Goal: Register for event/course

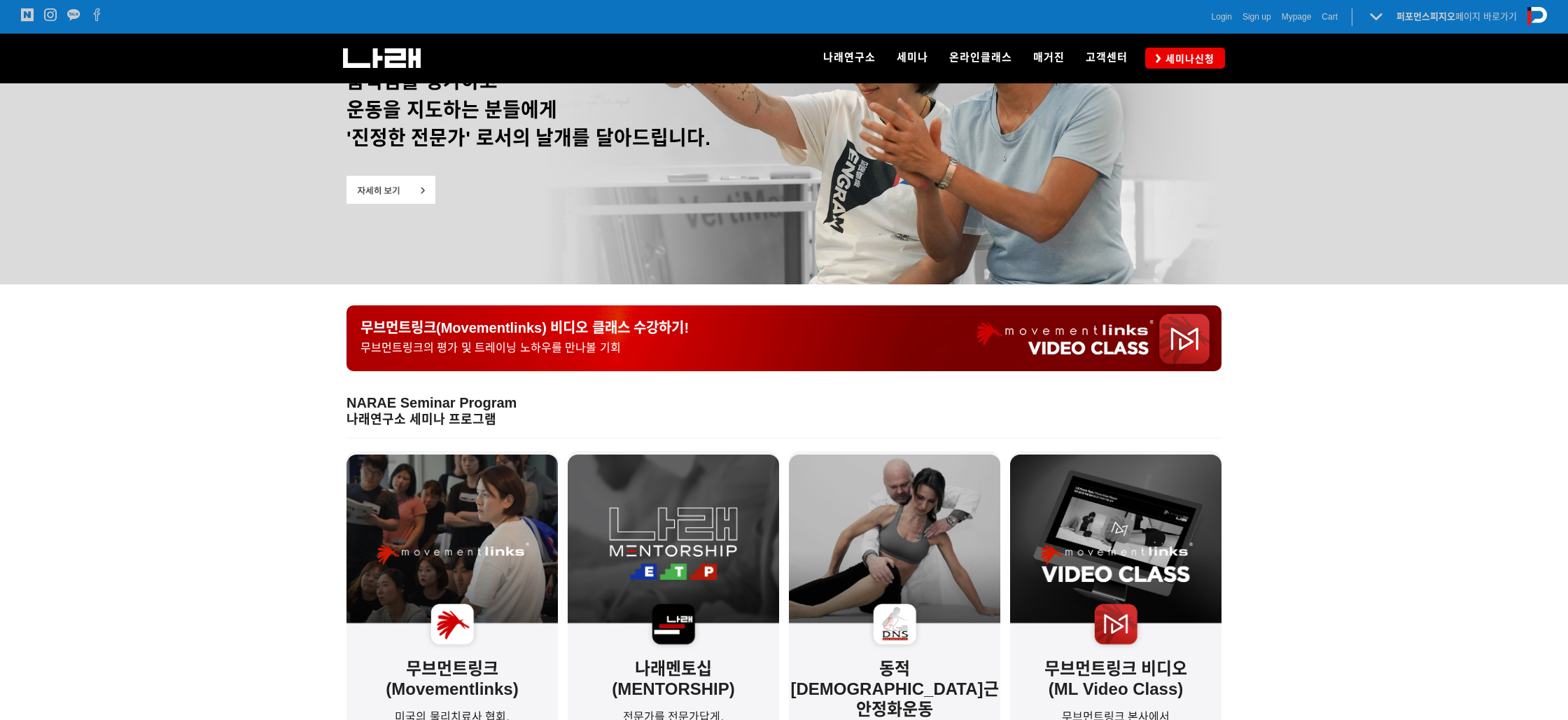
scroll to position [156, 0]
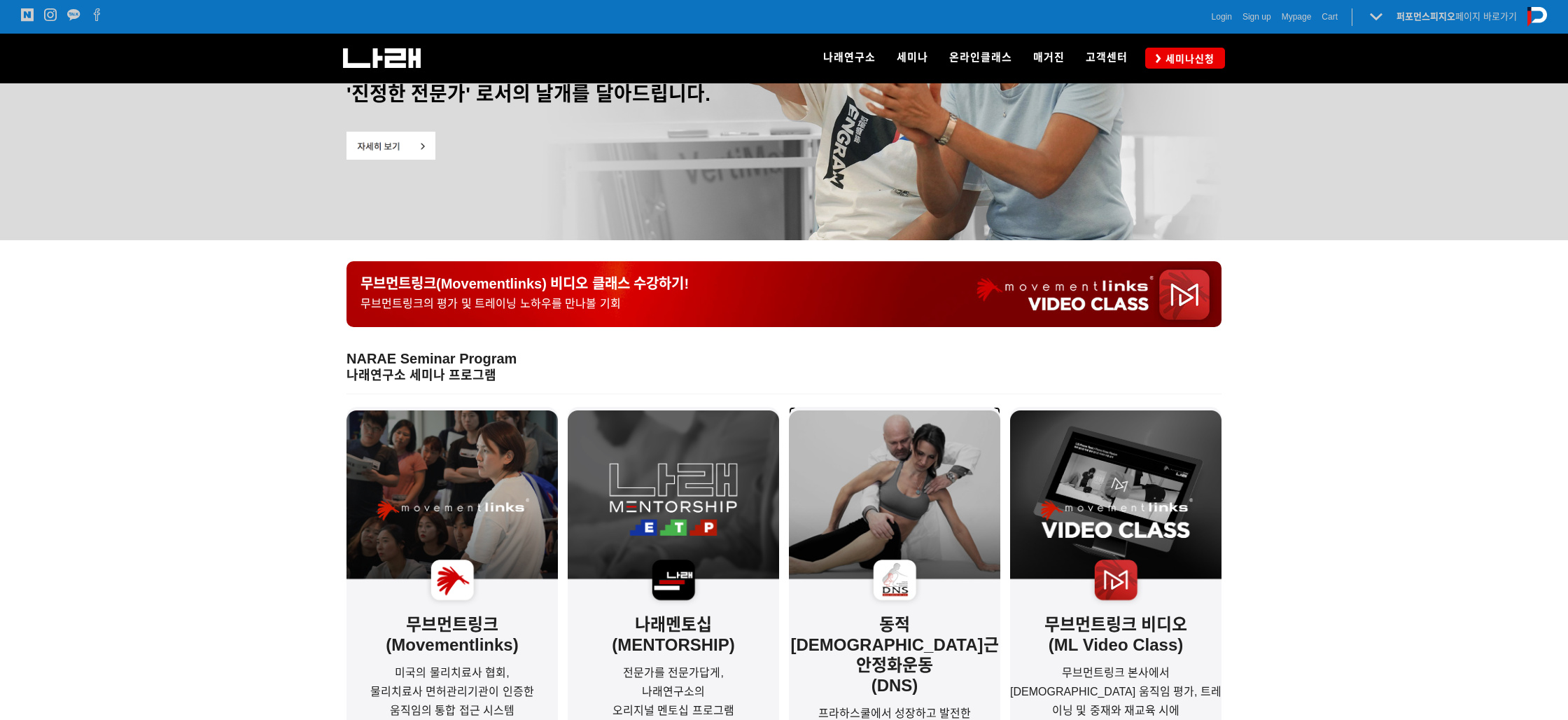
click at [918, 593] on img at bounding box center [894, 511] width 212 height 201
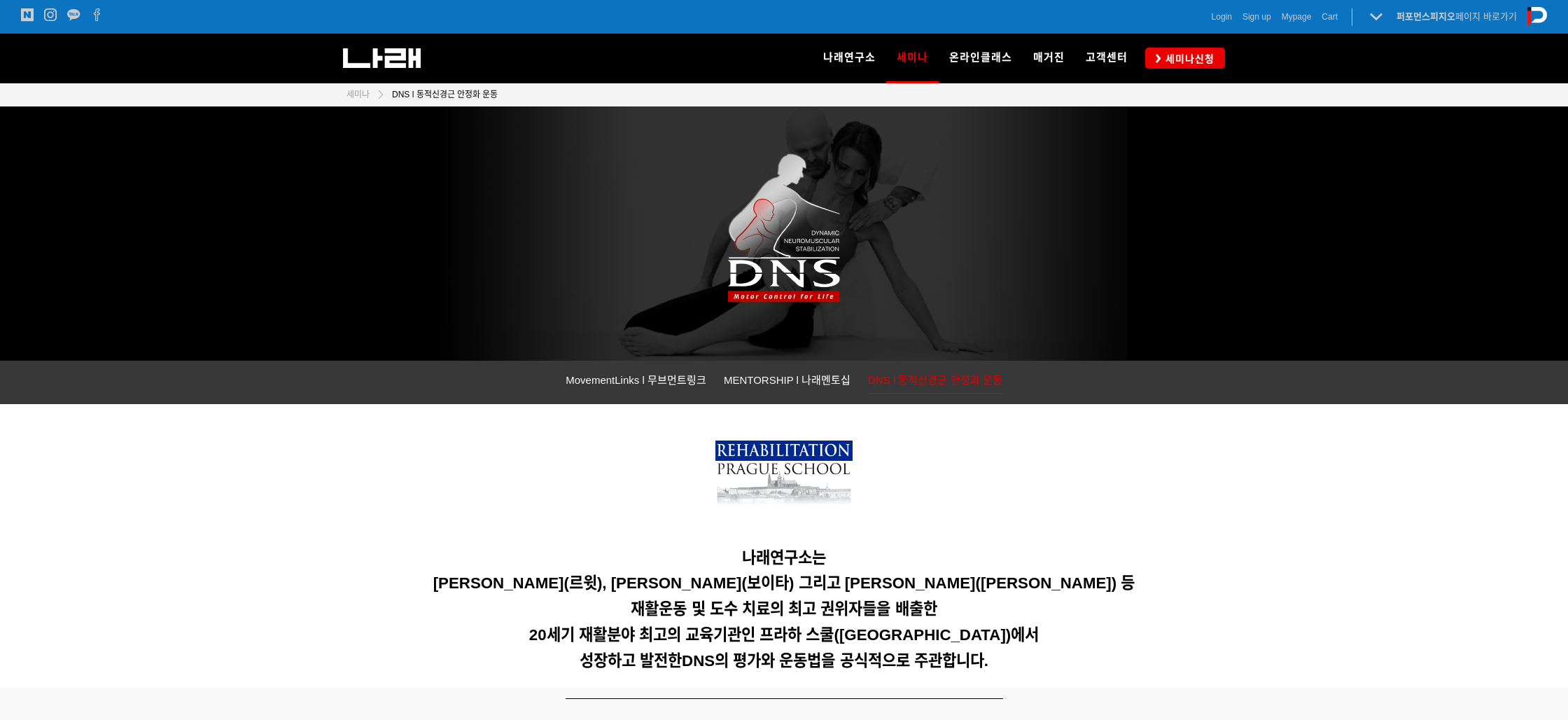
scroll to position [71, 0]
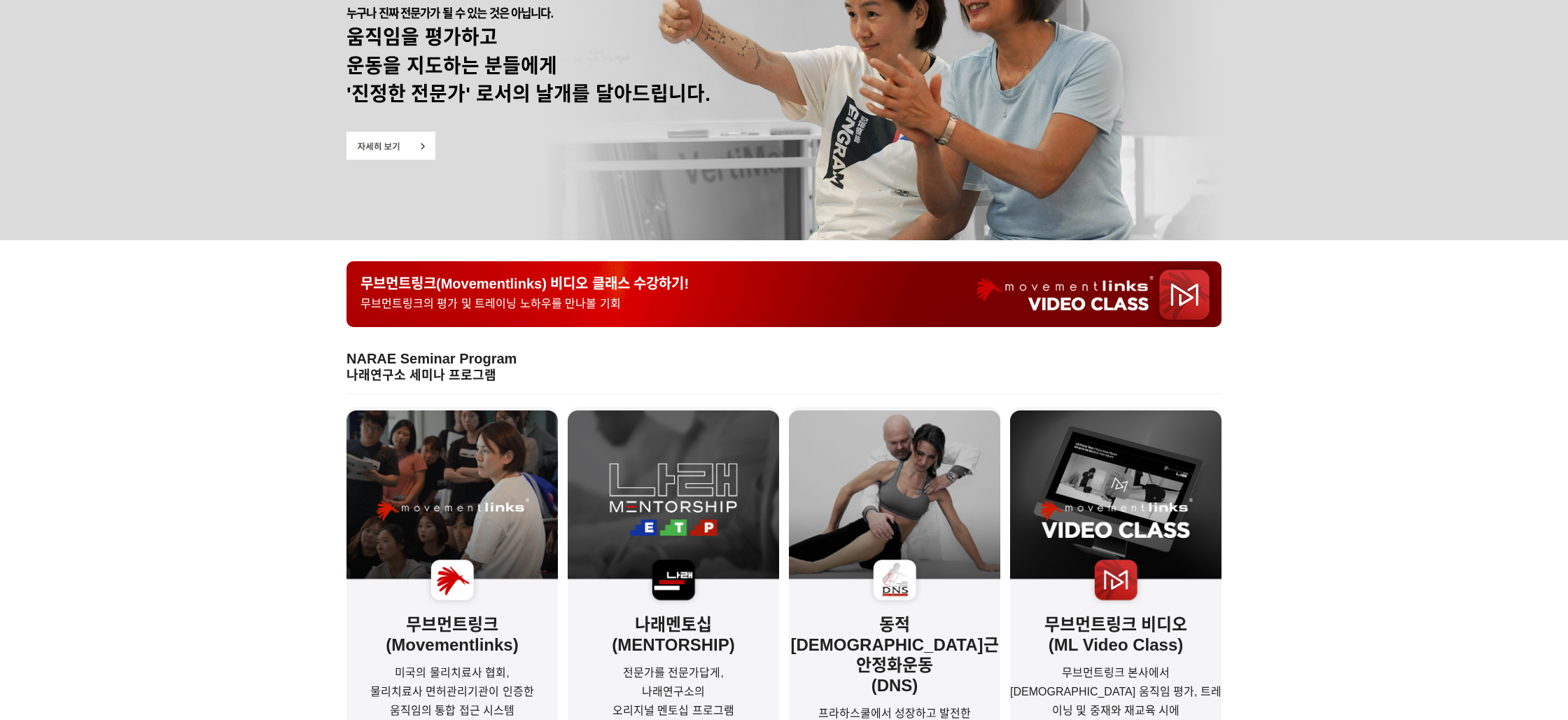
scroll to position [156, 0]
click at [517, 554] on img at bounding box center [452, 511] width 212 height 201
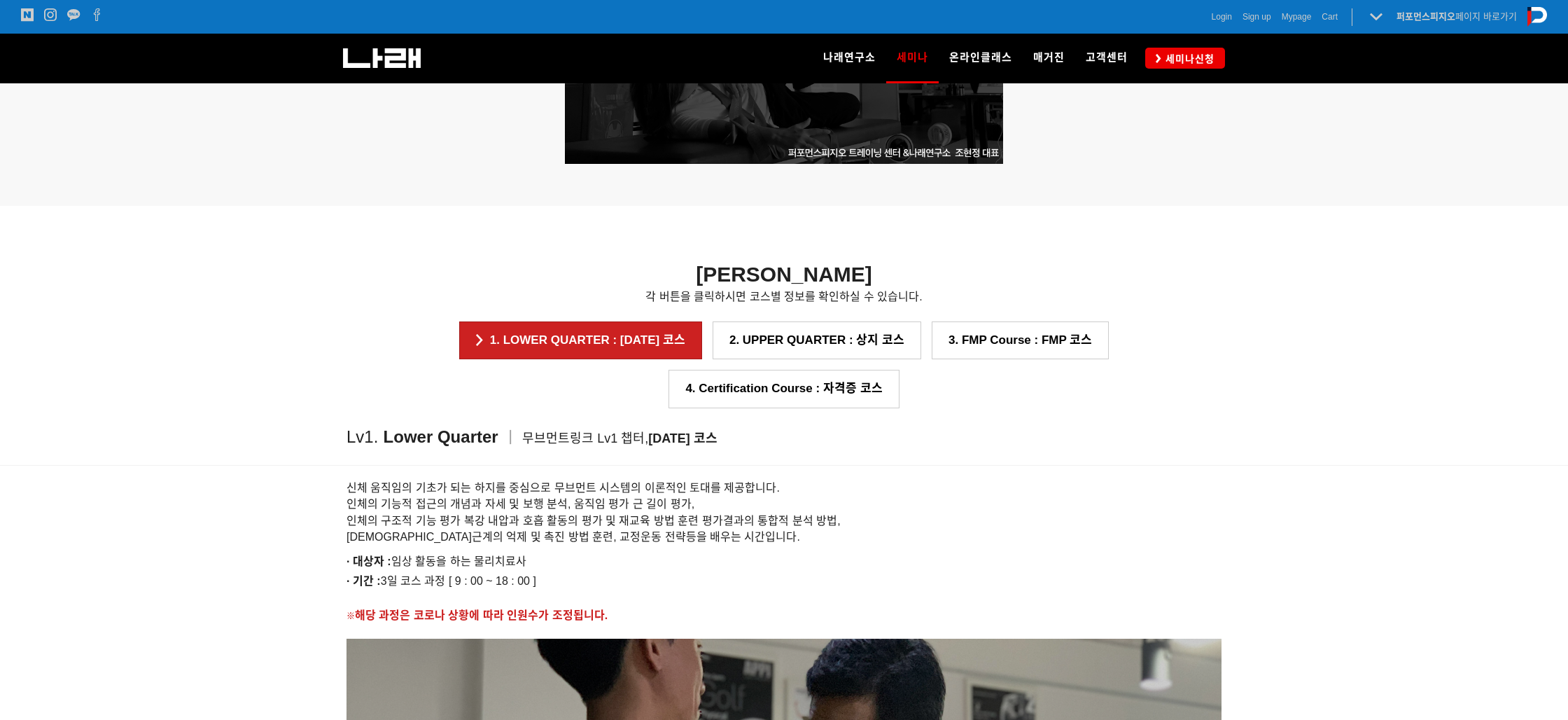
scroll to position [1051, 0]
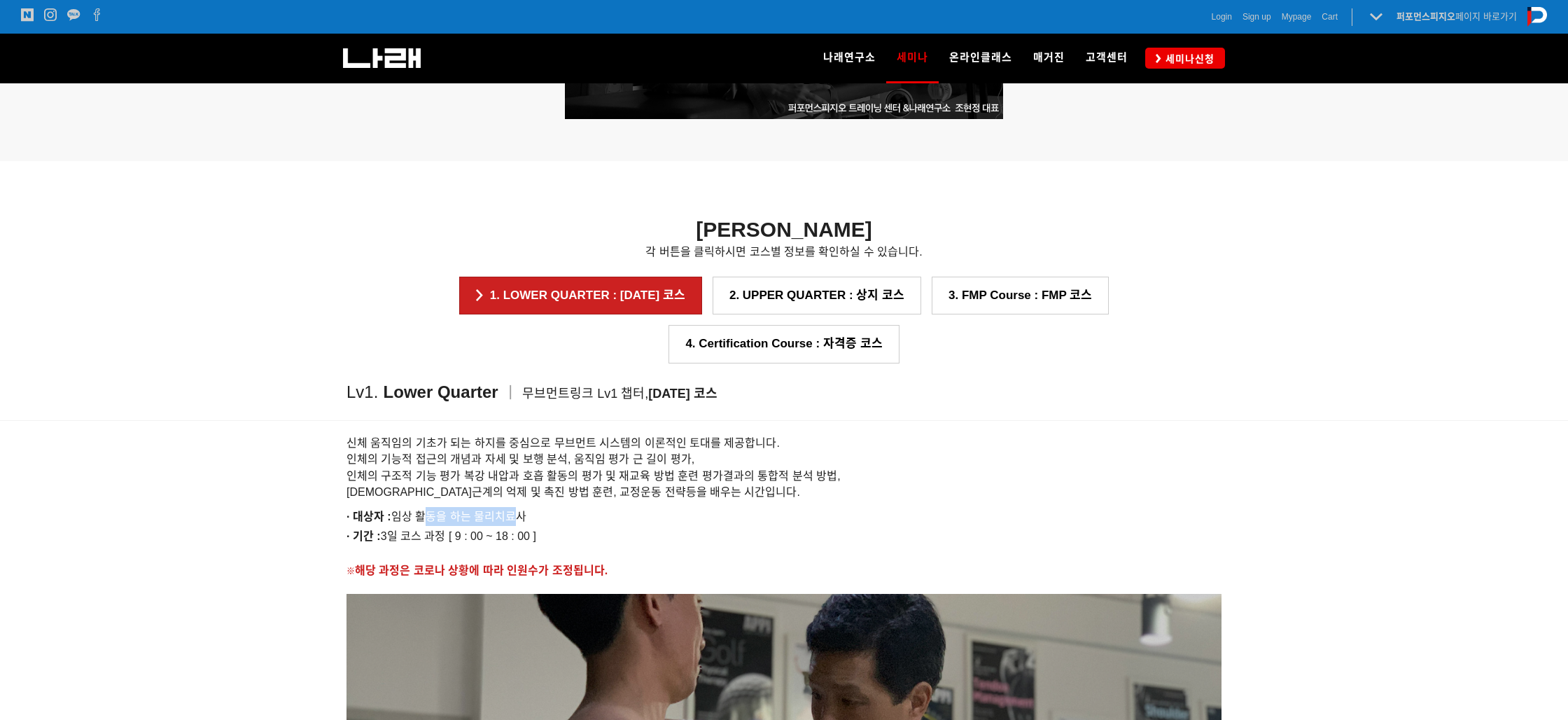
drag, startPoint x: 427, startPoint y: 467, endPoint x: 696, endPoint y: 465, distance: 269.0
click at [556, 507] on p "· 대상자 : 임상 활동을 하는 물리치료사" at bounding box center [784, 516] width 875 height 19
click at [696, 507] on p "· 대상자 : 임상 활동을 하는 물리치료사" at bounding box center [784, 516] width 875 height 19
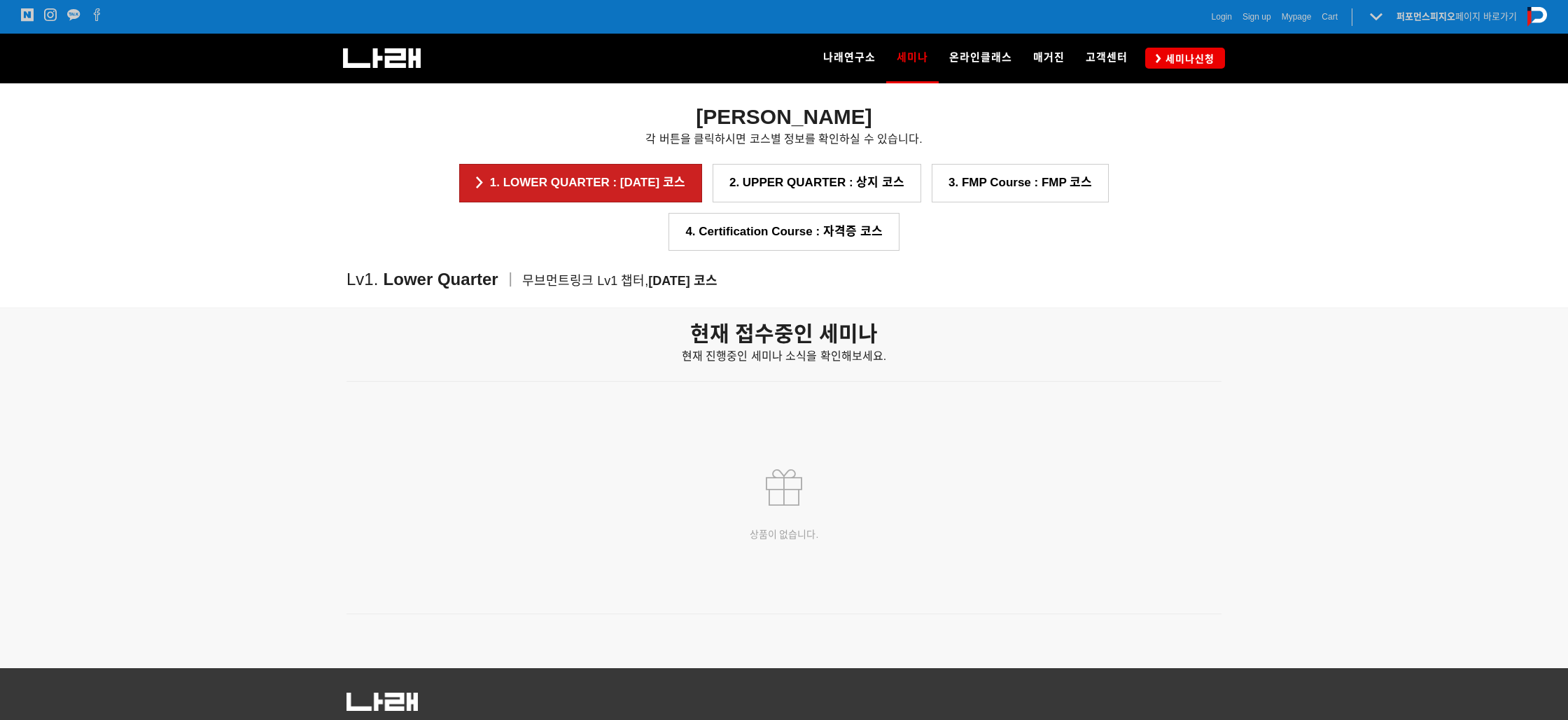
scroll to position [1832, 0]
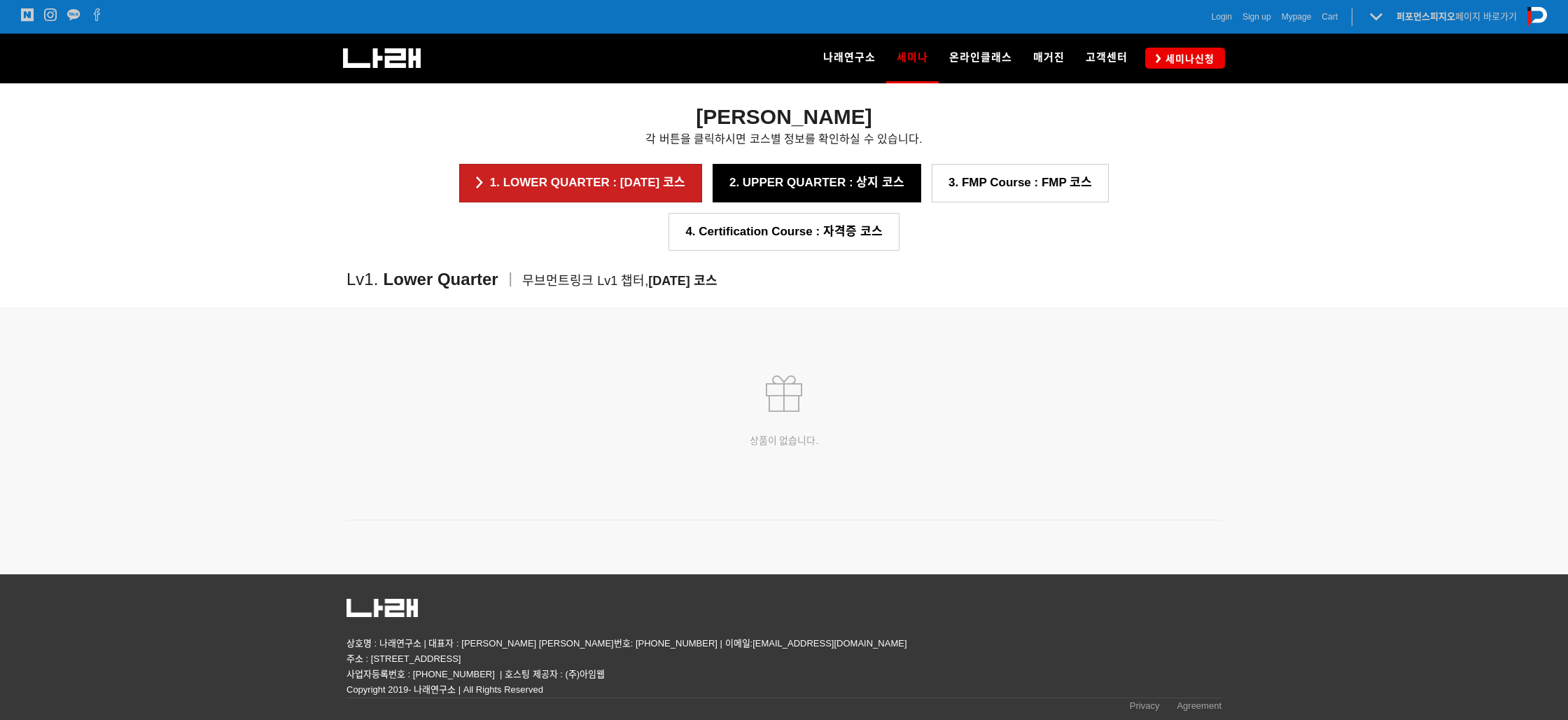
click at [744, 193] on link "2. UPPER QUARTER : 상지 코스" at bounding box center [817, 183] width 209 height 38
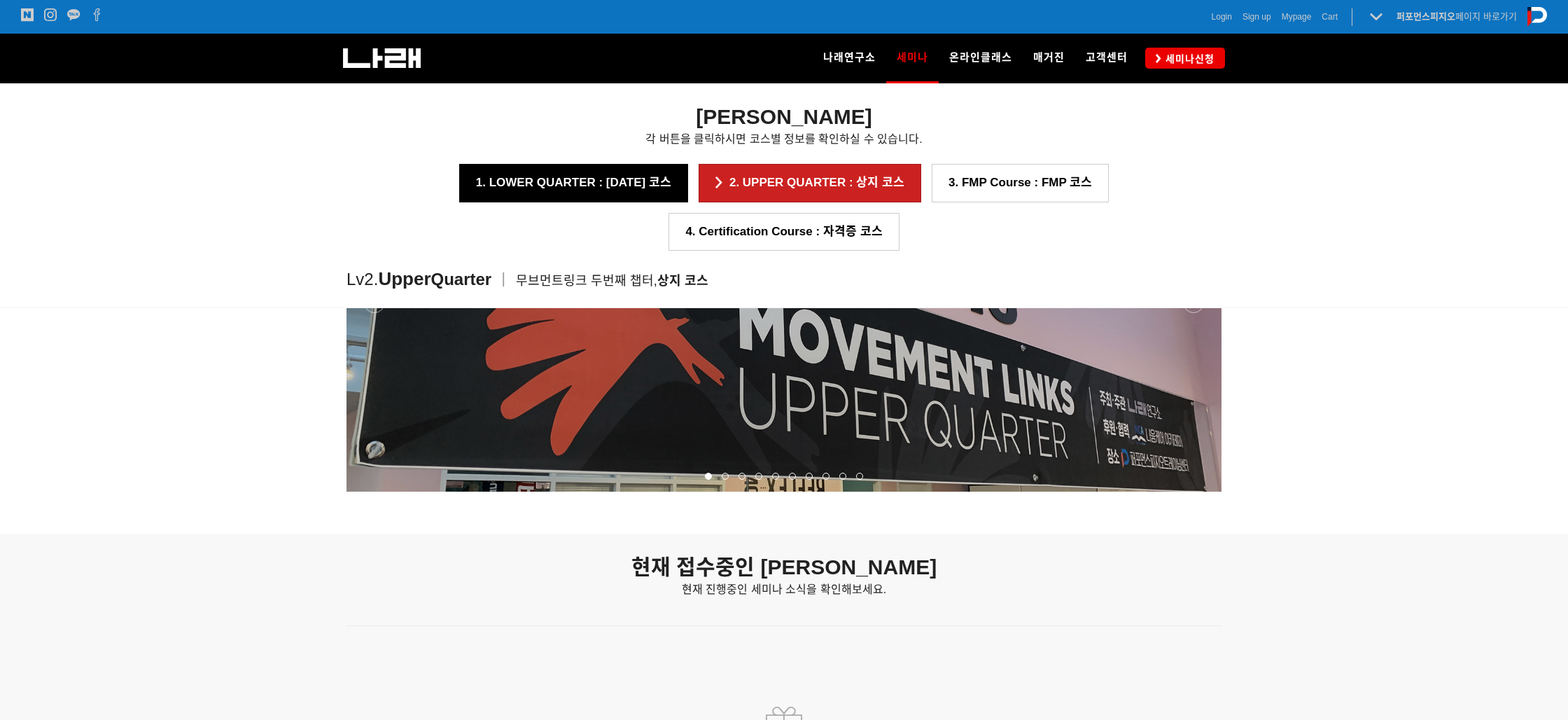
scroll to position [1638, 0]
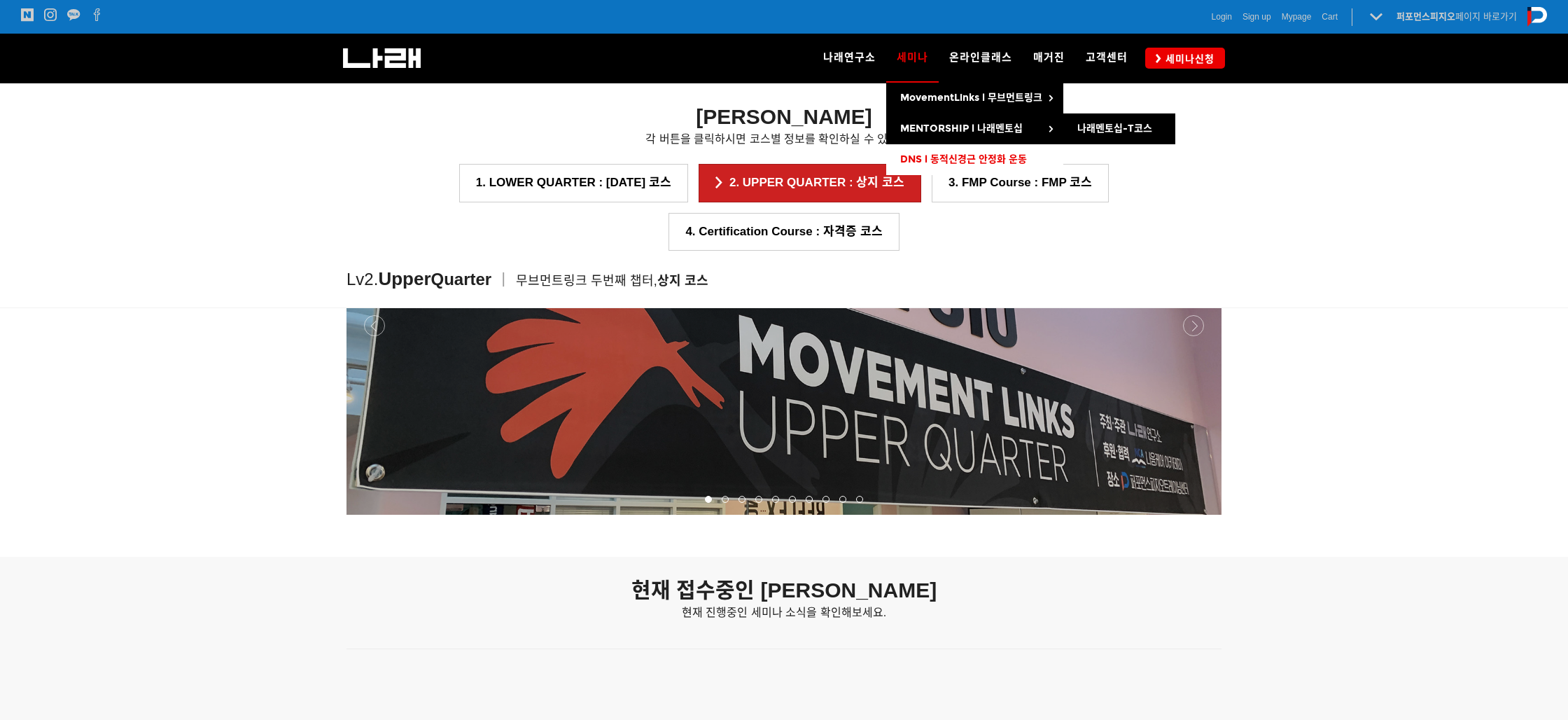
click at [927, 155] on span "DNS l 동적신경근 안정화 운동" at bounding box center [964, 160] width 126 height 12
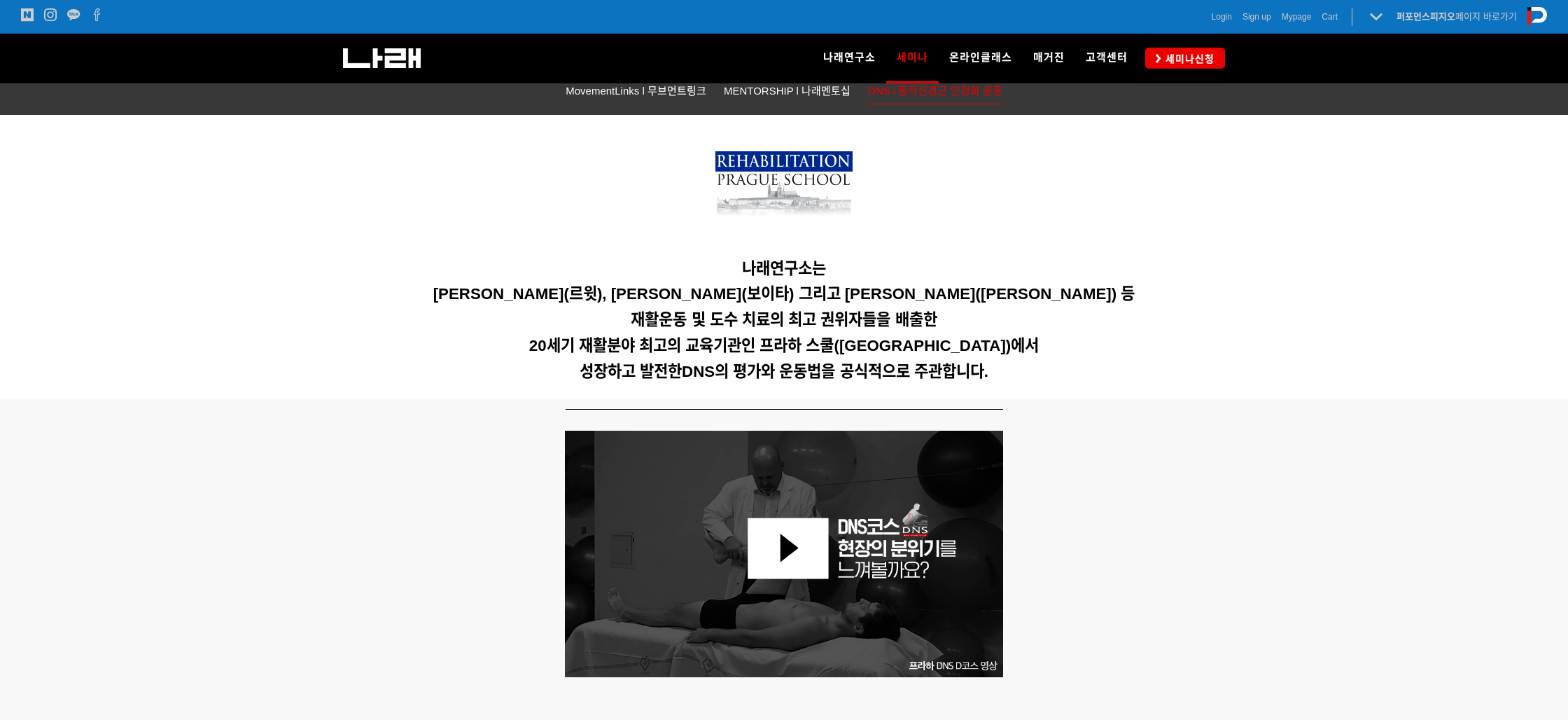
scroll to position [280, 0]
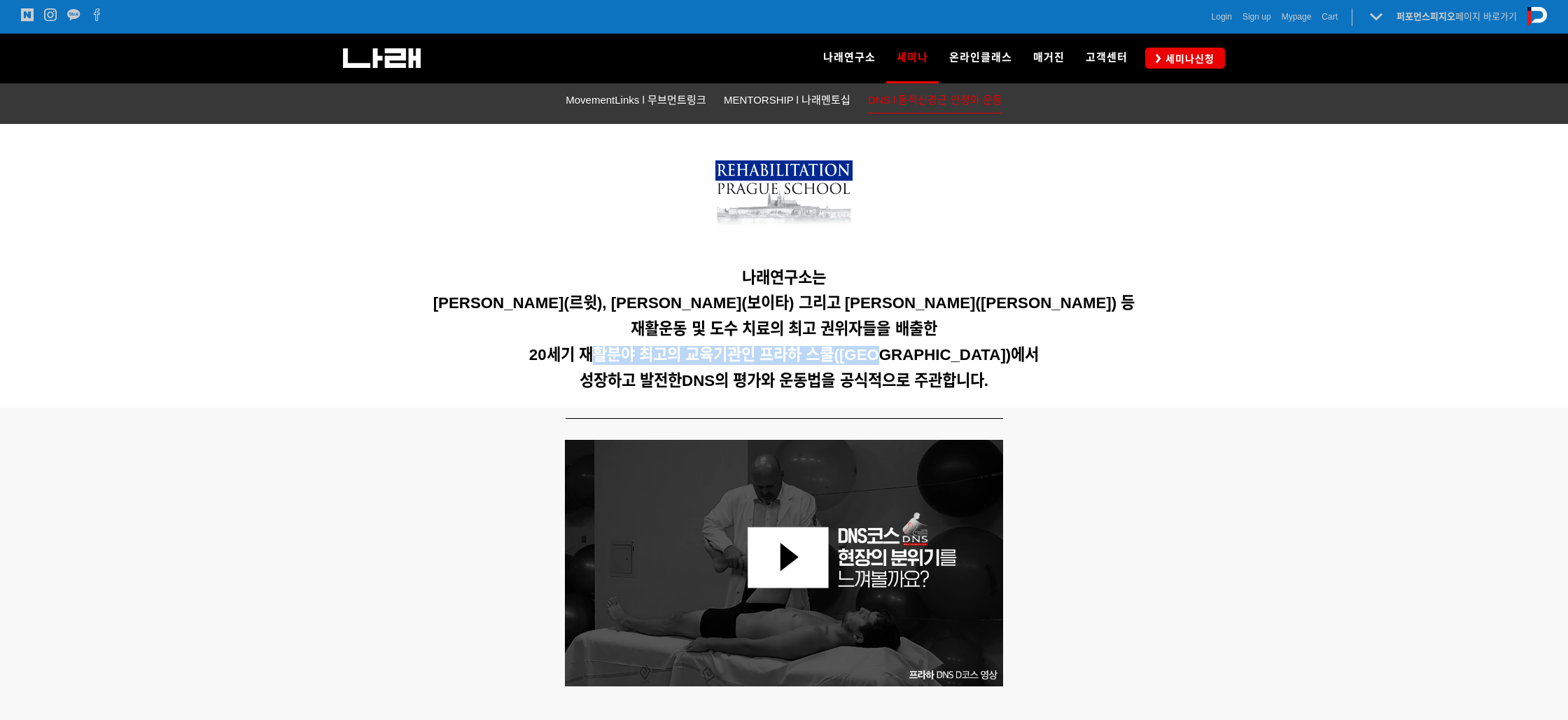
drag, startPoint x: 612, startPoint y: 346, endPoint x: 904, endPoint y: 362, distance: 292.4
click at [904, 362] on span "20세기 재활분야 최고의 교육기관인 프라하 스쿨([GEOGRAPHIC_DATA])에서" at bounding box center [784, 354] width 510 height 17
click at [835, 400] on div "나래연구소는 [PERSON_NAME](르윗), [PERSON_NAME](보이타) 그리고 [PERSON_NAME]([PERSON_NAME]) 등…" at bounding box center [784, 267] width 896 height 285
drag, startPoint x: 919, startPoint y: 354, endPoint x: 981, endPoint y: 358, distance: 62.1
click at [973, 355] on span "20세기 재활분야 최고의 교육기관인 프라하 스쿨([GEOGRAPHIC_DATA])에서" at bounding box center [784, 354] width 510 height 17
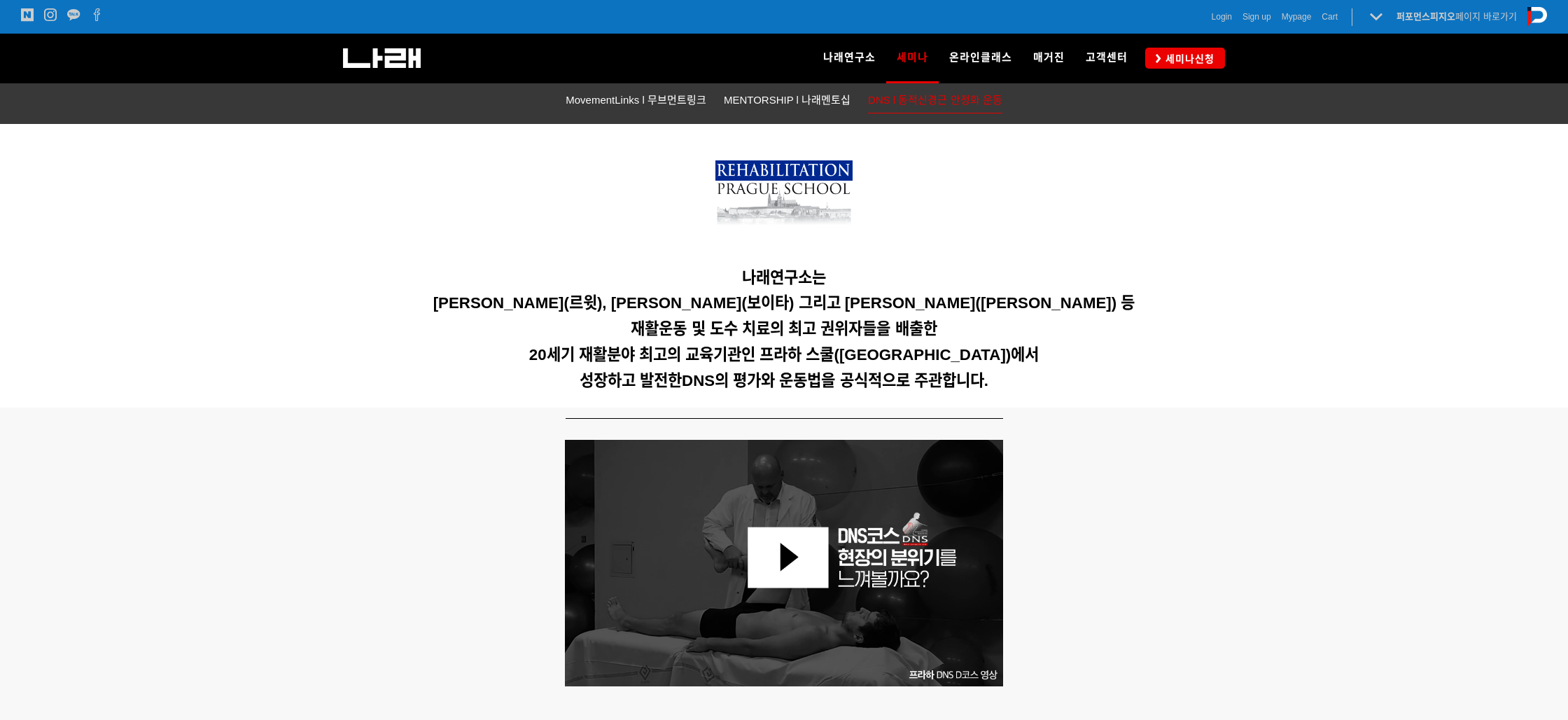
click at [1027, 392] on div "나래연구소는 [PERSON_NAME](르윗), [PERSON_NAME](보이타) 그리고 [PERSON_NAME]([PERSON_NAME]) 등…" at bounding box center [784, 267] width 875 height 264
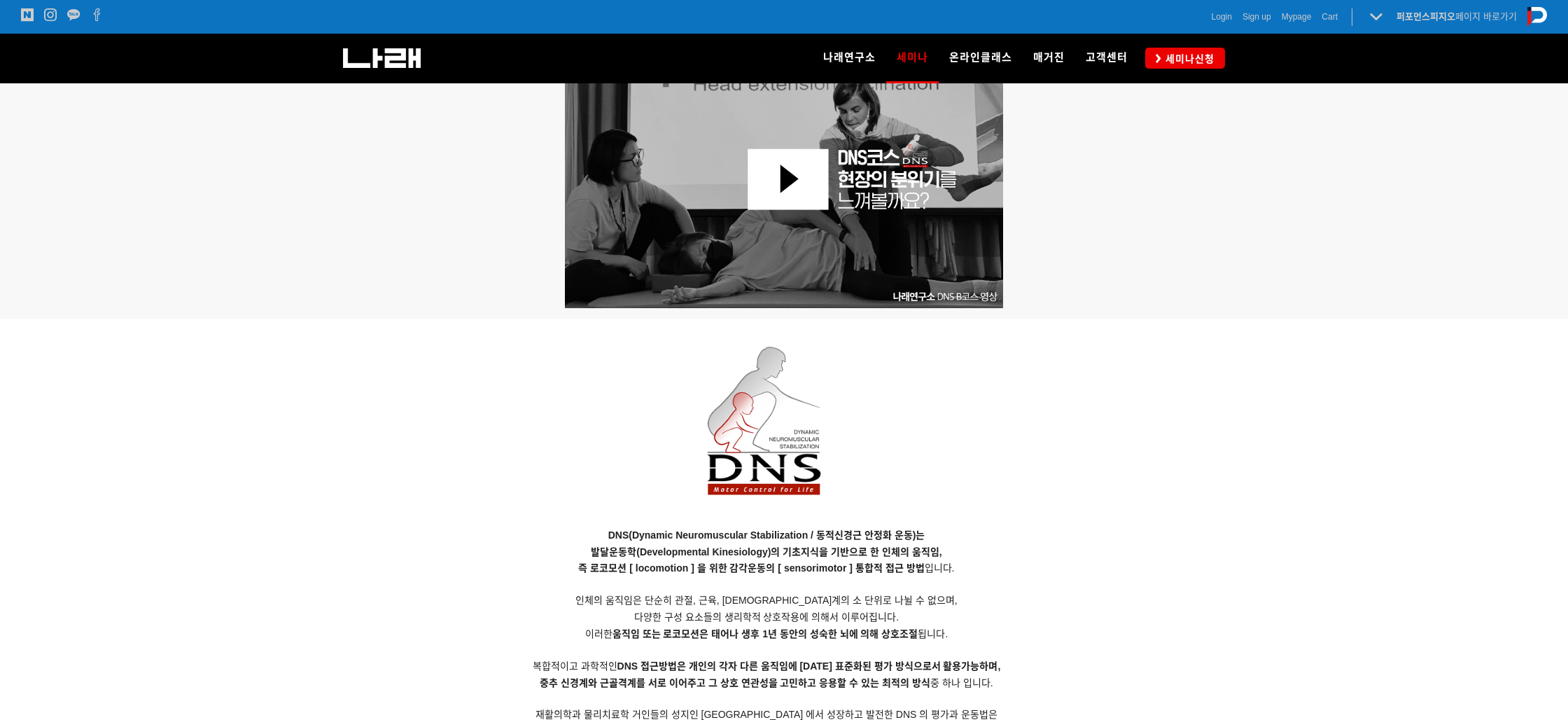
scroll to position [958, 0]
drag, startPoint x: 650, startPoint y: 540, endPoint x: 674, endPoint y: 539, distance: 24.0
click at [656, 539] on p "DNS(Dynamic Neuromuscular Stabilization / 동적신경근 안정화 운동)는 발달운동학(Developmental Ki…" at bounding box center [766, 641] width 840 height 230
click at [704, 551] on span "발달운동학(Developmental Kinesiology)의 기초지식을 기반으로 한 인체의 움직임," at bounding box center [766, 551] width 351 height 11
drag, startPoint x: 656, startPoint y: 551, endPoint x: 735, endPoint y: 558, distance: 79.3
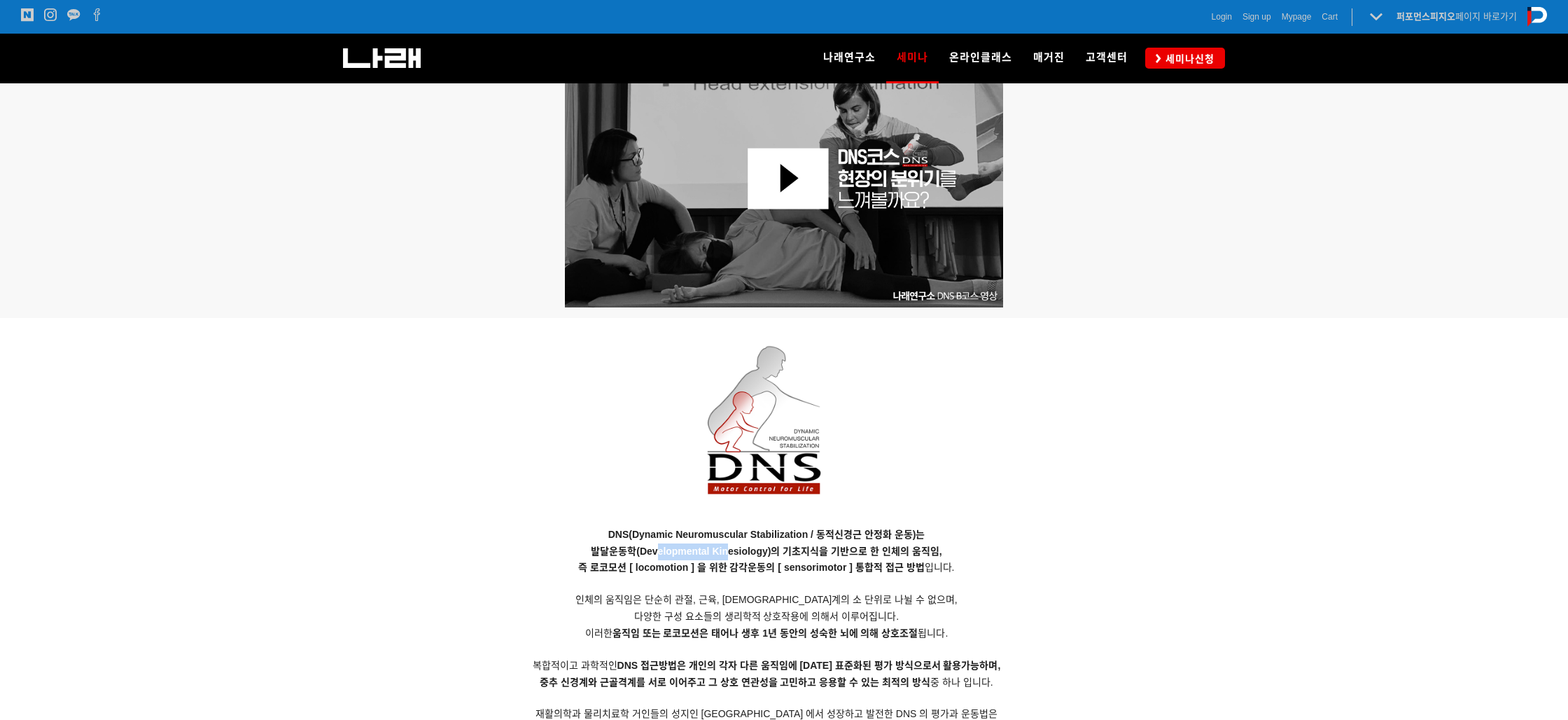
click at [735, 557] on p "DNS(Dynamic Neuromuscular Stabilization / 동적신경근 안정화 운동)는 발달운동학(Developmental Ki…" at bounding box center [766, 641] width 840 height 230
click at [769, 596] on span "인체의 움직임은 단순히 관절, 근육, 신경계의 소 단위로 나뉠 수 없으며," at bounding box center [766, 599] width 382 height 11
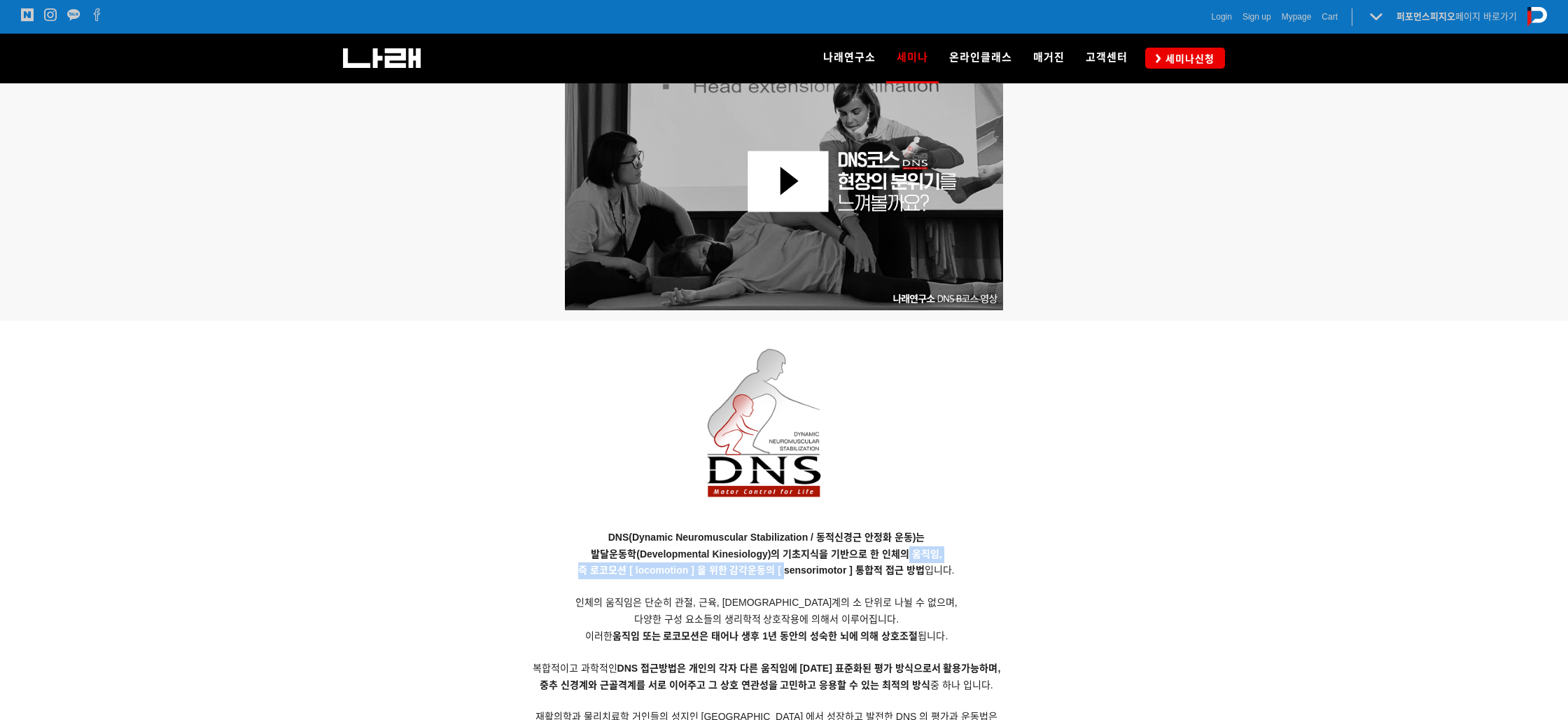
drag, startPoint x: 786, startPoint y: 563, endPoint x: 904, endPoint y: 557, distance: 118.2
click at [904, 557] on p "DNS(Dynamic Neuromuscular Stabilization / 동적신경근 안정화 운동)는 발달운동학(Developmental Ki…" at bounding box center [766, 644] width 840 height 230
drag, startPoint x: 865, startPoint y: 609, endPoint x: 767, endPoint y: 600, distance: 98.4
click at [864, 609] on p "DNS(Dynamic Neuromuscular Stabilization / 동적신경근 안정화 운동)는 발달운동학(Developmental Ki…" at bounding box center [766, 644] width 840 height 230
drag, startPoint x: 604, startPoint y: 572, endPoint x: 685, endPoint y: 575, distance: 81.1
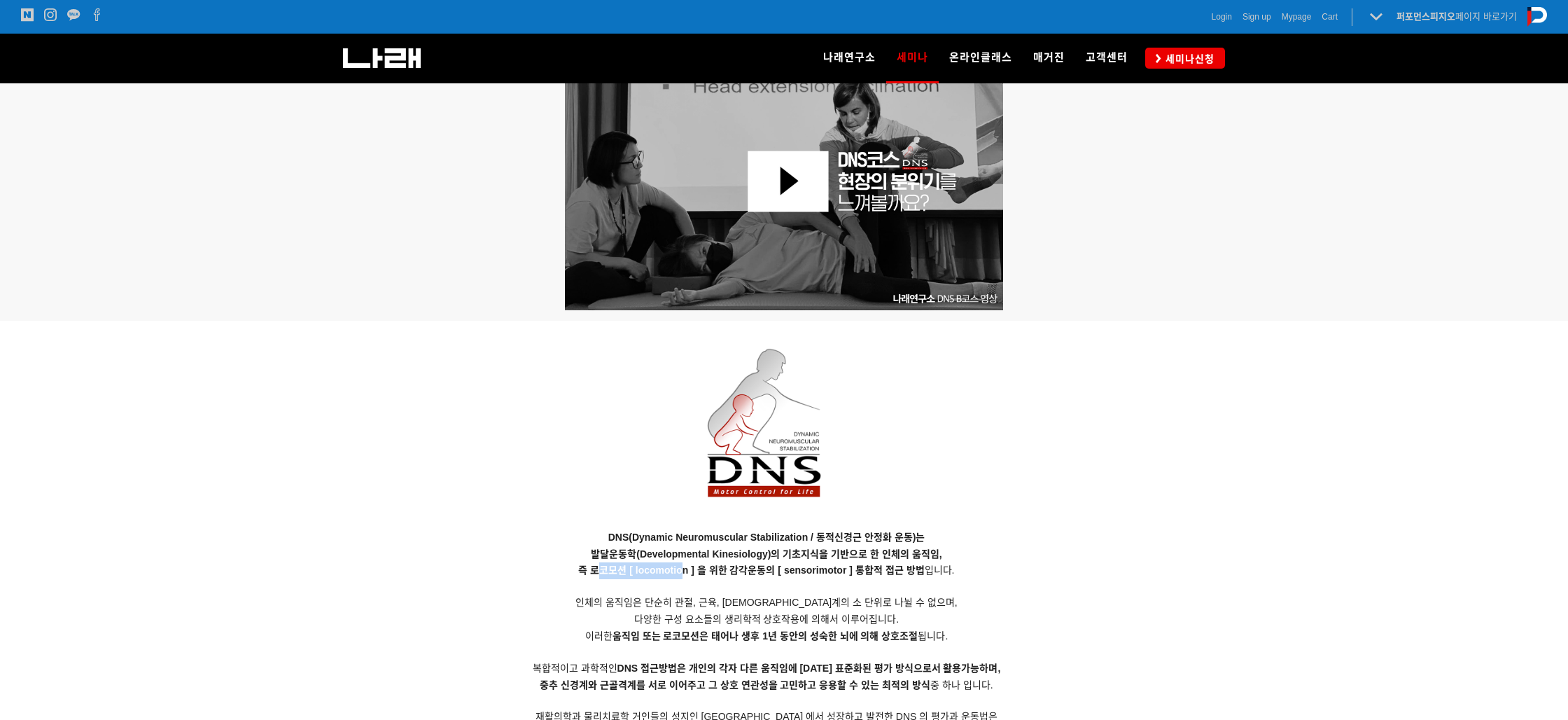
click at [685, 575] on strong "즉 로코모션 [ locomotion ] 을 위한 감각운동의 [ sensorimotor ] 통합적 접근 방법" at bounding box center [751, 570] width 346 height 11
click at [707, 588] on p "DNS(Dynamic Neuromuscular Stabilization / 동적신경근 안정화 운동)는 발달운동학(Developmental Ki…" at bounding box center [766, 644] width 840 height 230
drag, startPoint x: 610, startPoint y: 553, endPoint x: 827, endPoint y: 558, distance: 217.1
click at [827, 558] on span "발달운동학(Developmental Kinesiology)의 기초지식을 기반으로 한 인체의 움직임," at bounding box center [766, 554] width 351 height 11
drag, startPoint x: 795, startPoint y: 572, endPoint x: 837, endPoint y: 556, distance: 44.9
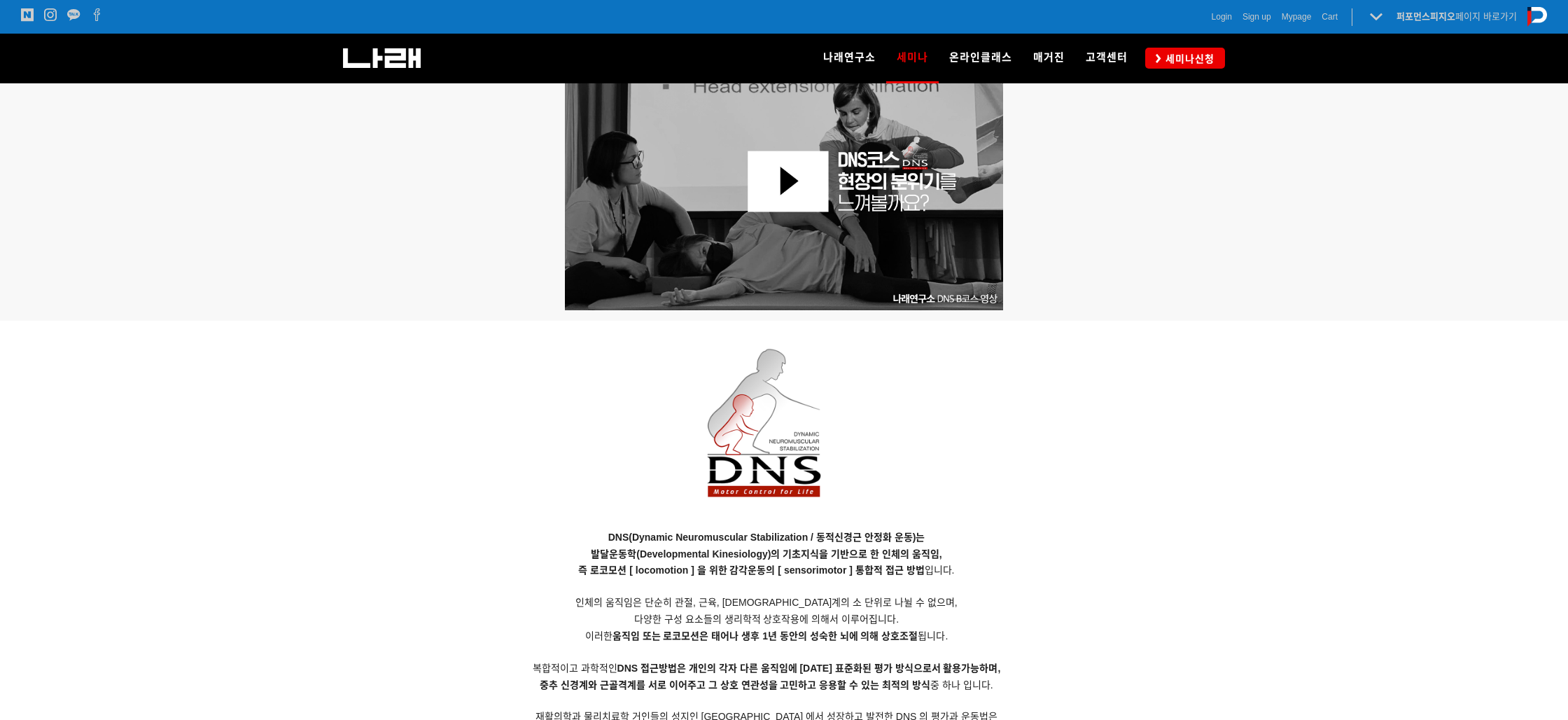
click at [795, 572] on strong "즉 로코모션 [ locomotion ] 을 위한 감각운동의 [ sensorimotor ] 통합적 접근 방법" at bounding box center [751, 570] width 346 height 11
drag, startPoint x: 833, startPoint y: 553, endPoint x: 955, endPoint y: 578, distance: 124.5
click at [955, 578] on p "DNS(Dynamic Neuromuscular Stabilization / 동적신경근 안정화 운동)는 발달운동학(Developmental Ki…" at bounding box center [766, 644] width 840 height 230
click at [955, 599] on p "DNS(Dynamic Neuromuscular Stabilization / 동적신경근 안정화 운동)는 발달운동학(Developmental Ki…" at bounding box center [766, 644] width 840 height 230
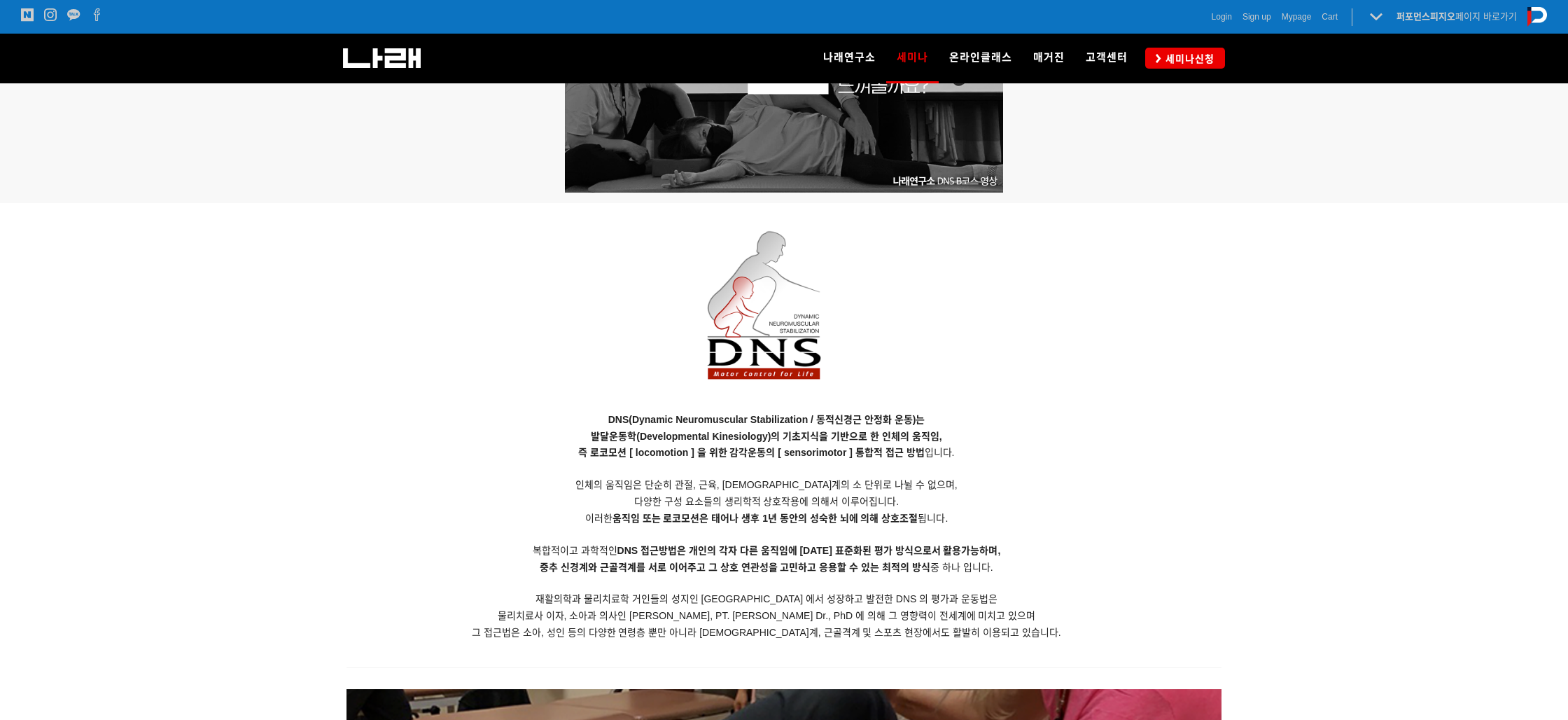
scroll to position [1076, 0]
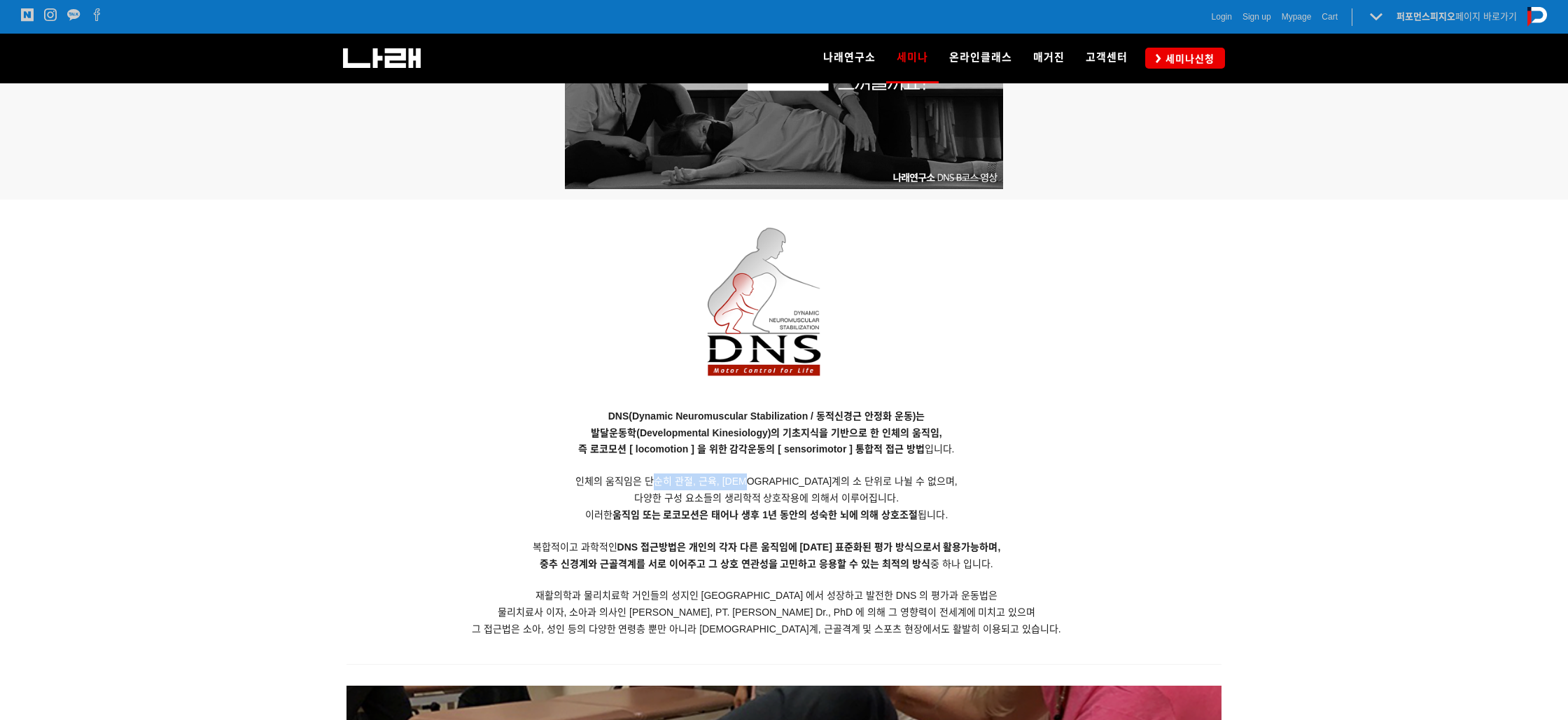
drag, startPoint x: 702, startPoint y: 477, endPoint x: 826, endPoint y: 507, distance: 127.6
click at [822, 500] on p "DNS(Dynamic Neuromuscular Stabilization / 동적신경근 안정화 운동)는 발달운동학(Developmental Ki…" at bounding box center [766, 523] width 840 height 230
click at [826, 507] on p "DNS(Dynamic Neuromuscular Stabilization / 동적신경근 안정화 운동)는 발달운동학(Developmental Ki…" at bounding box center [766, 523] width 840 height 230
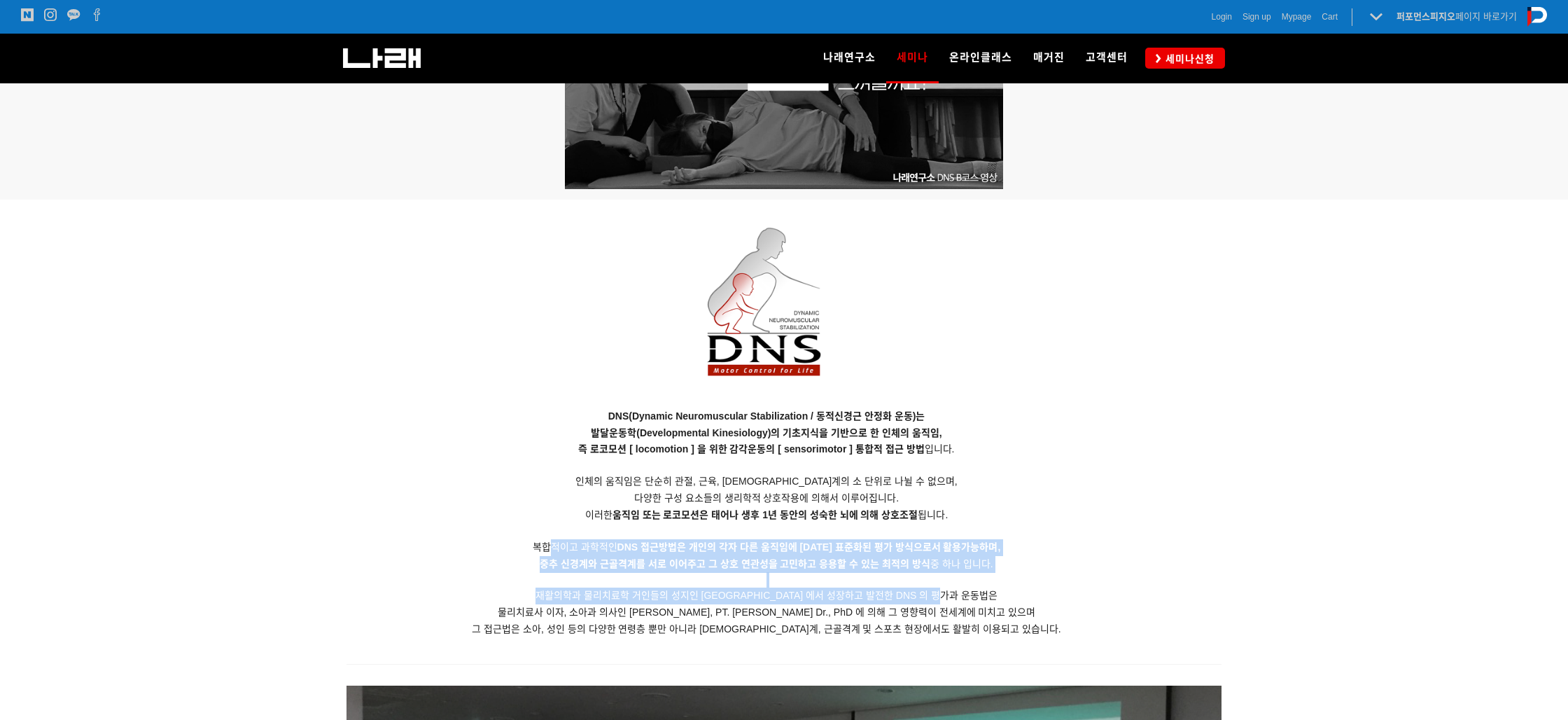
drag, startPoint x: 559, startPoint y: 545, endPoint x: 950, endPoint y: 598, distance: 394.6
click at [950, 598] on p "DNS(Dynamic Neuromuscular Stabilization / 동적신경근 안정화 운동)는 발달운동학(Developmental Ki…" at bounding box center [766, 523] width 840 height 230
drag, startPoint x: 951, startPoint y: 599, endPoint x: 926, endPoint y: 615, distance: 29.7
click at [951, 599] on span "재활의학과 물리치료학 거인들의 성지인 Prague School 에서 성장하고 발전한 DNS 의 평가과 운동법은" at bounding box center [766, 595] width 462 height 11
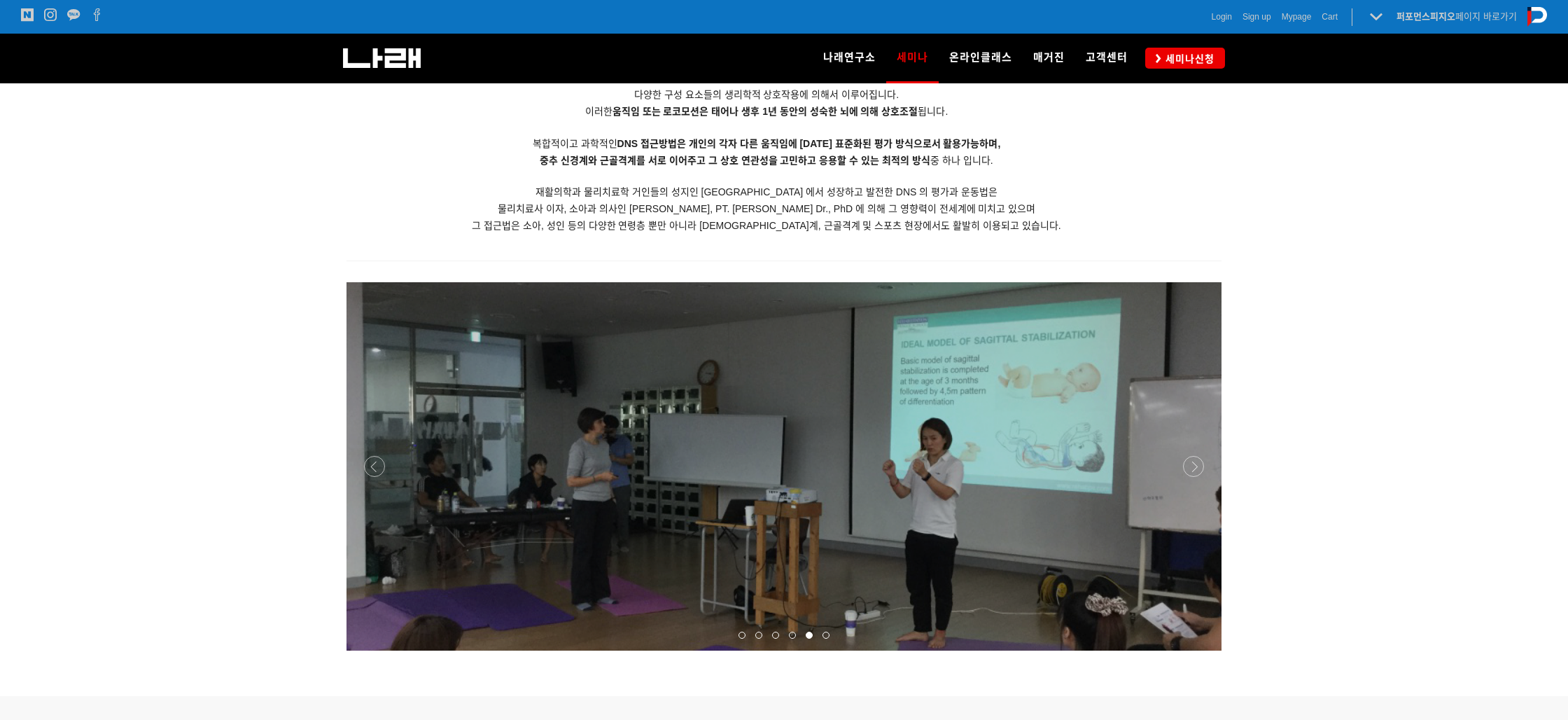
scroll to position [1482, 0]
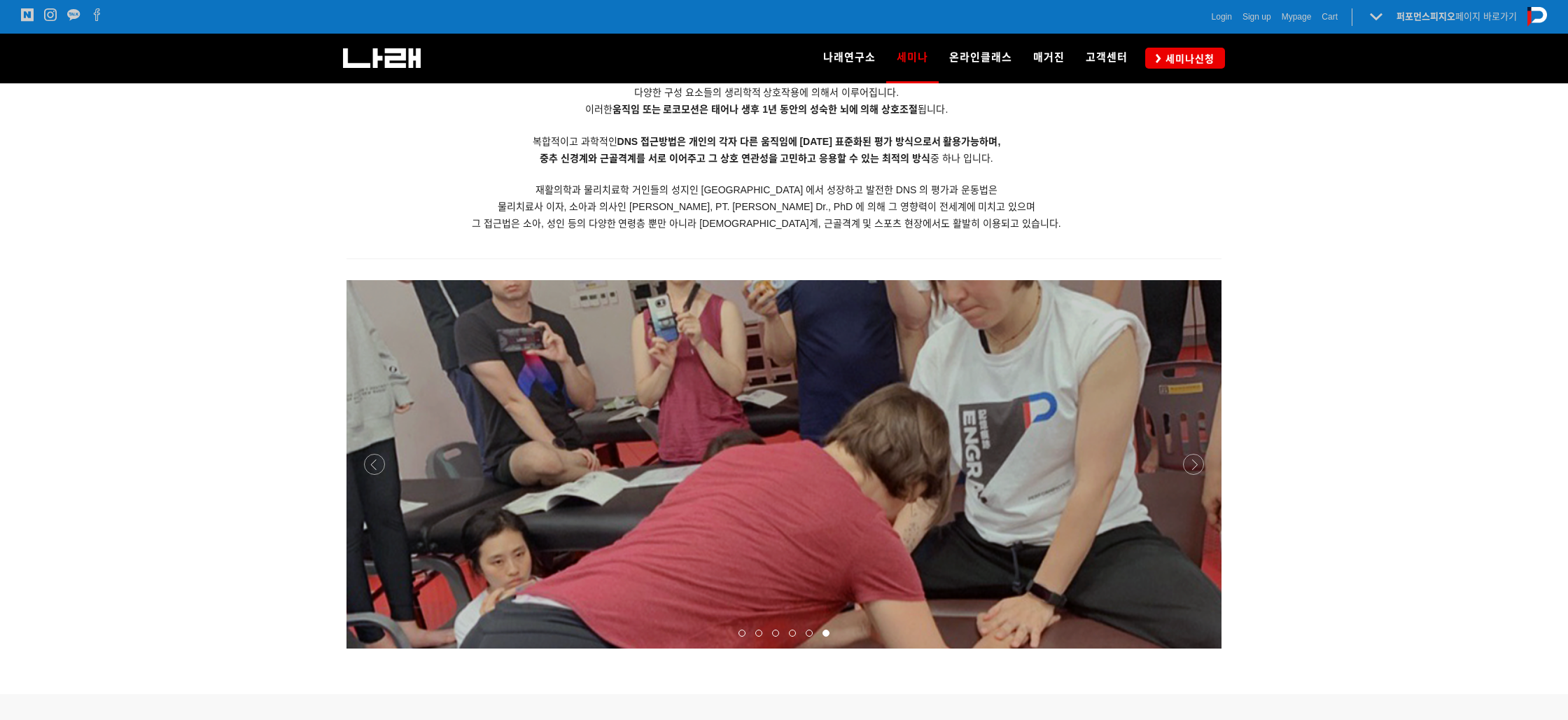
click at [1195, 648] on div at bounding box center [784, 648] width 875 height 0
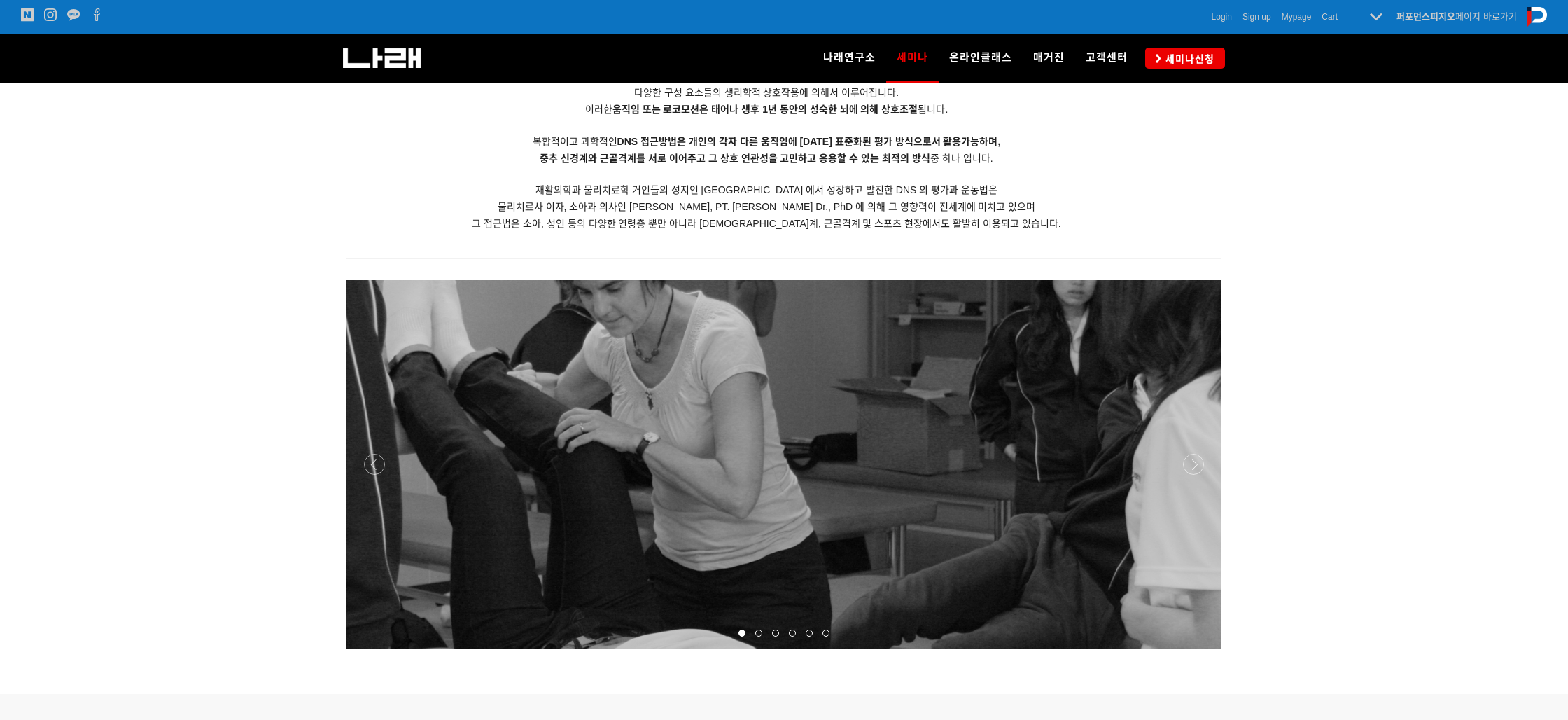
click at [1195, 648] on div at bounding box center [784, 648] width 875 height 0
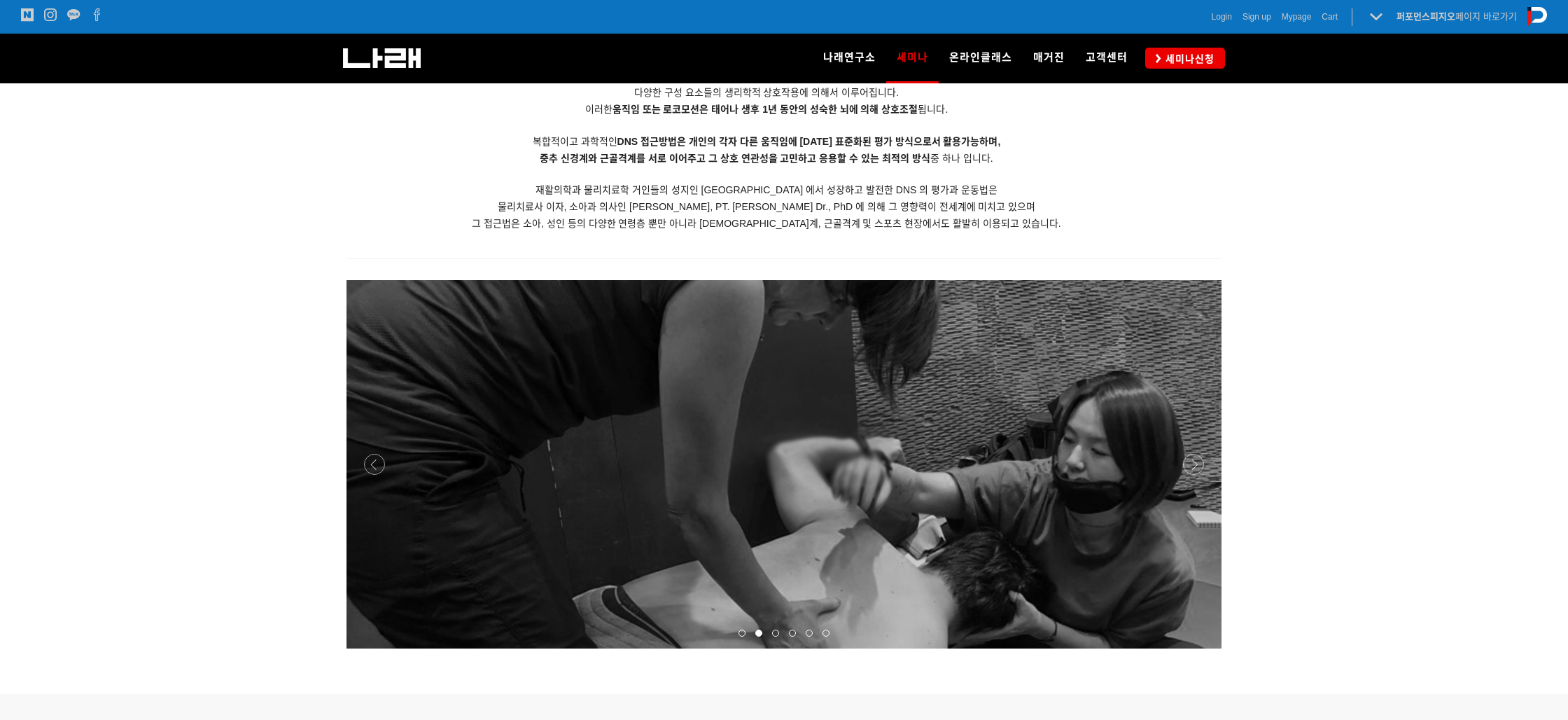
click at [1195, 648] on div at bounding box center [784, 648] width 875 height 0
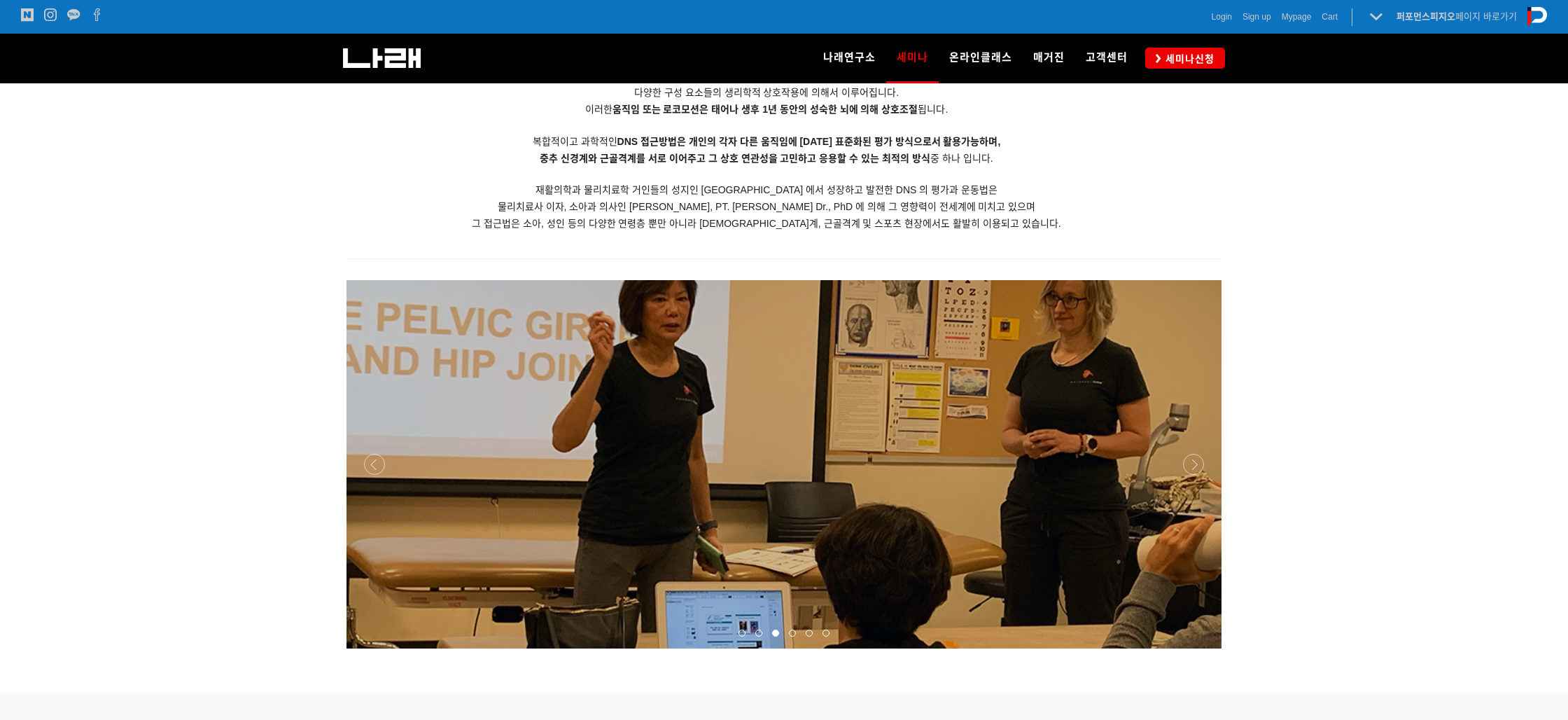
click at [1195, 648] on div at bounding box center [784, 648] width 875 height 0
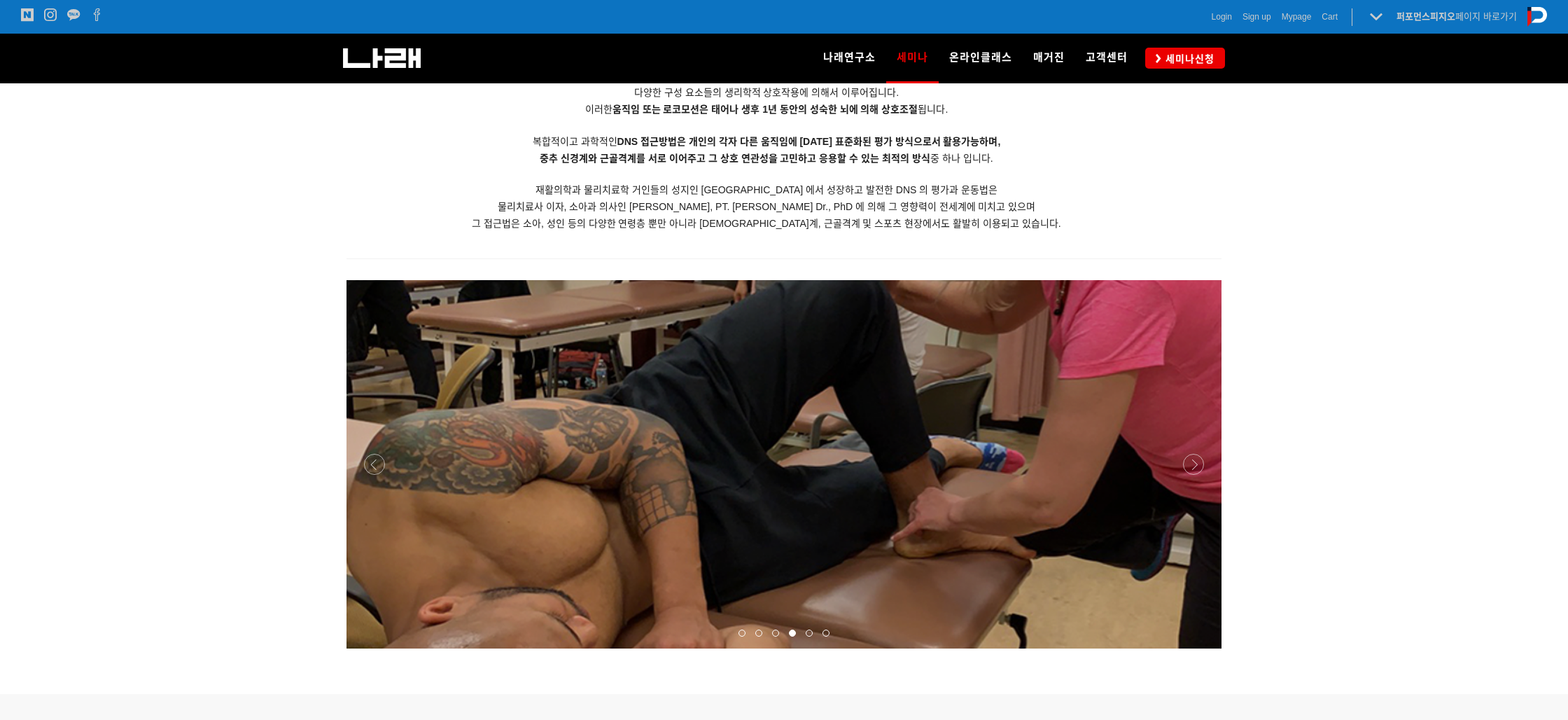
click at [1195, 648] on div at bounding box center [784, 648] width 875 height 0
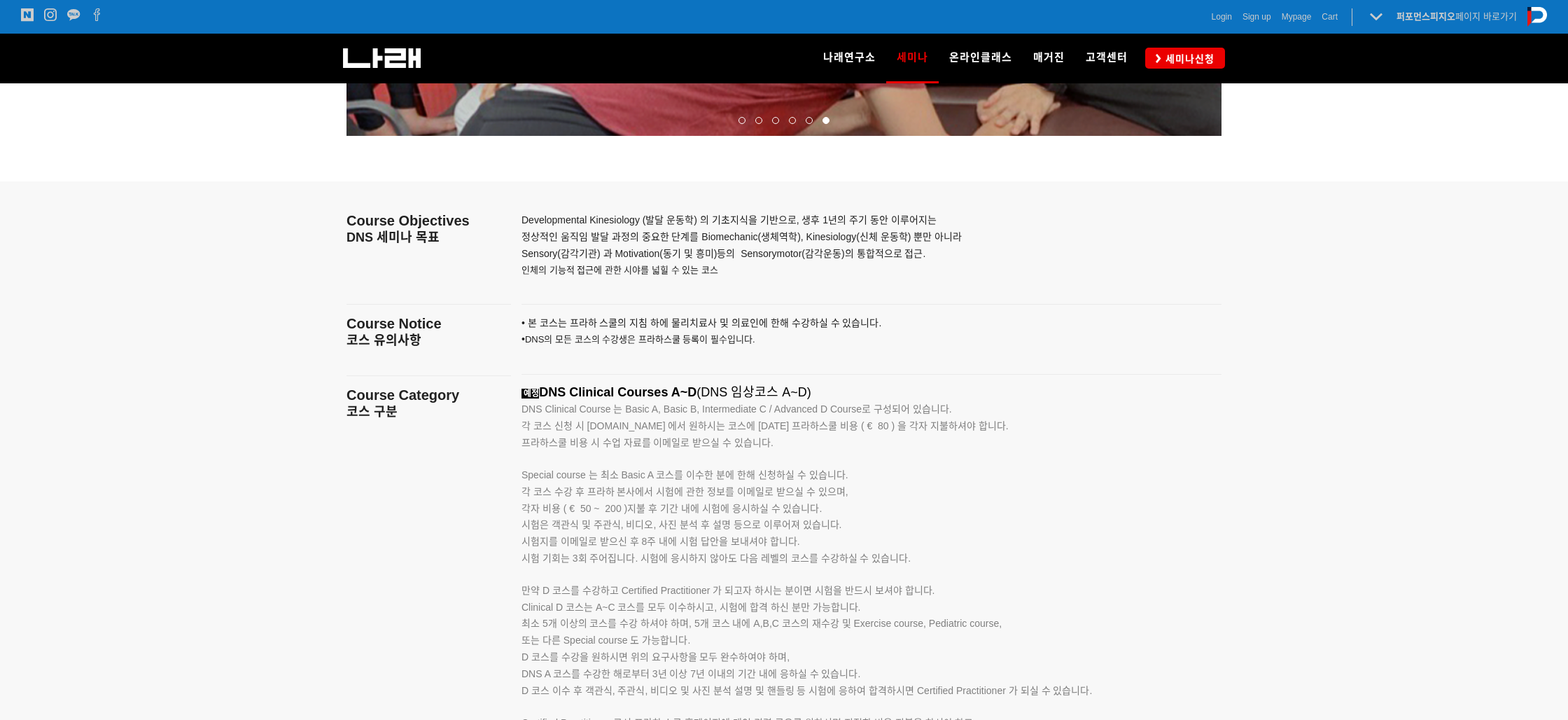
scroll to position [1994, 0]
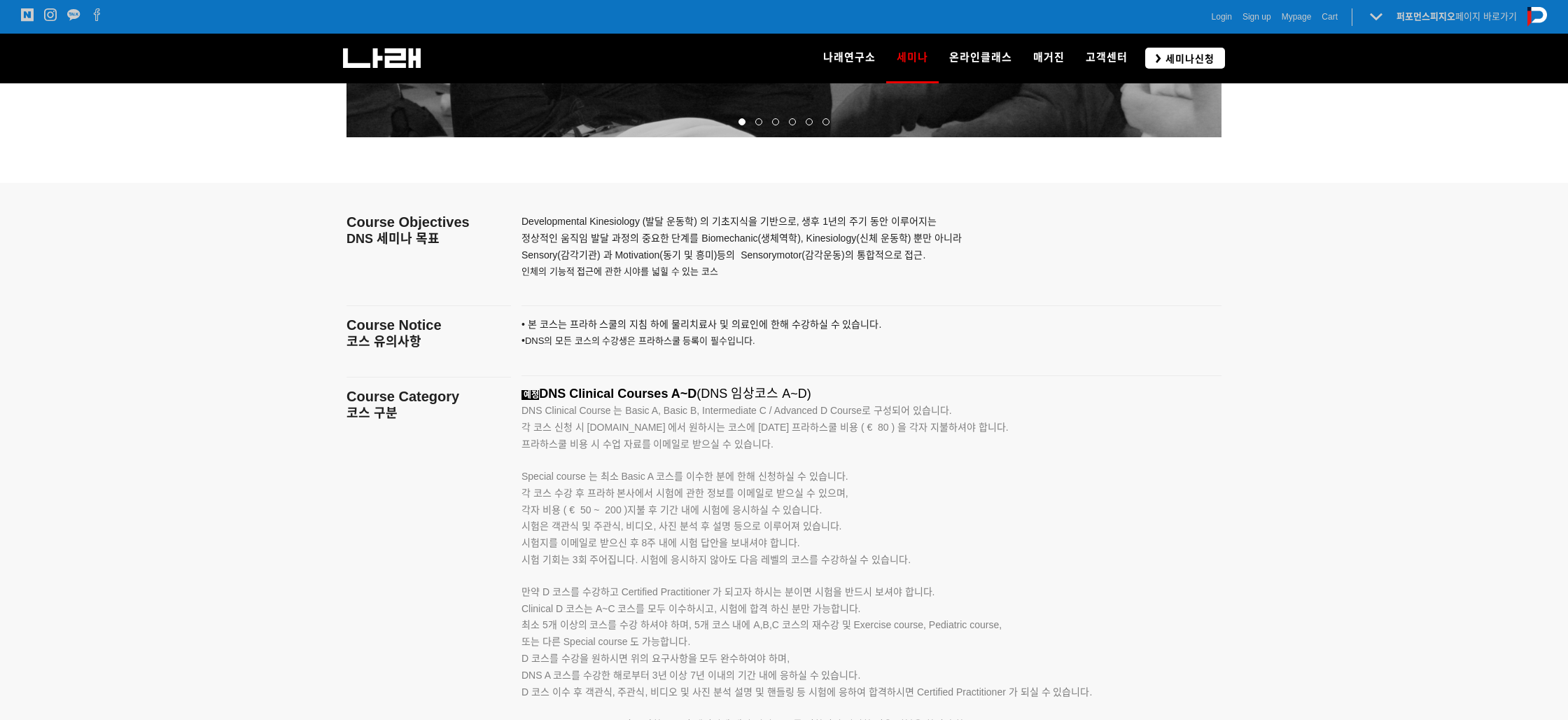
click at [1171, 56] on span "세미나신청" at bounding box center [1188, 59] width 53 height 14
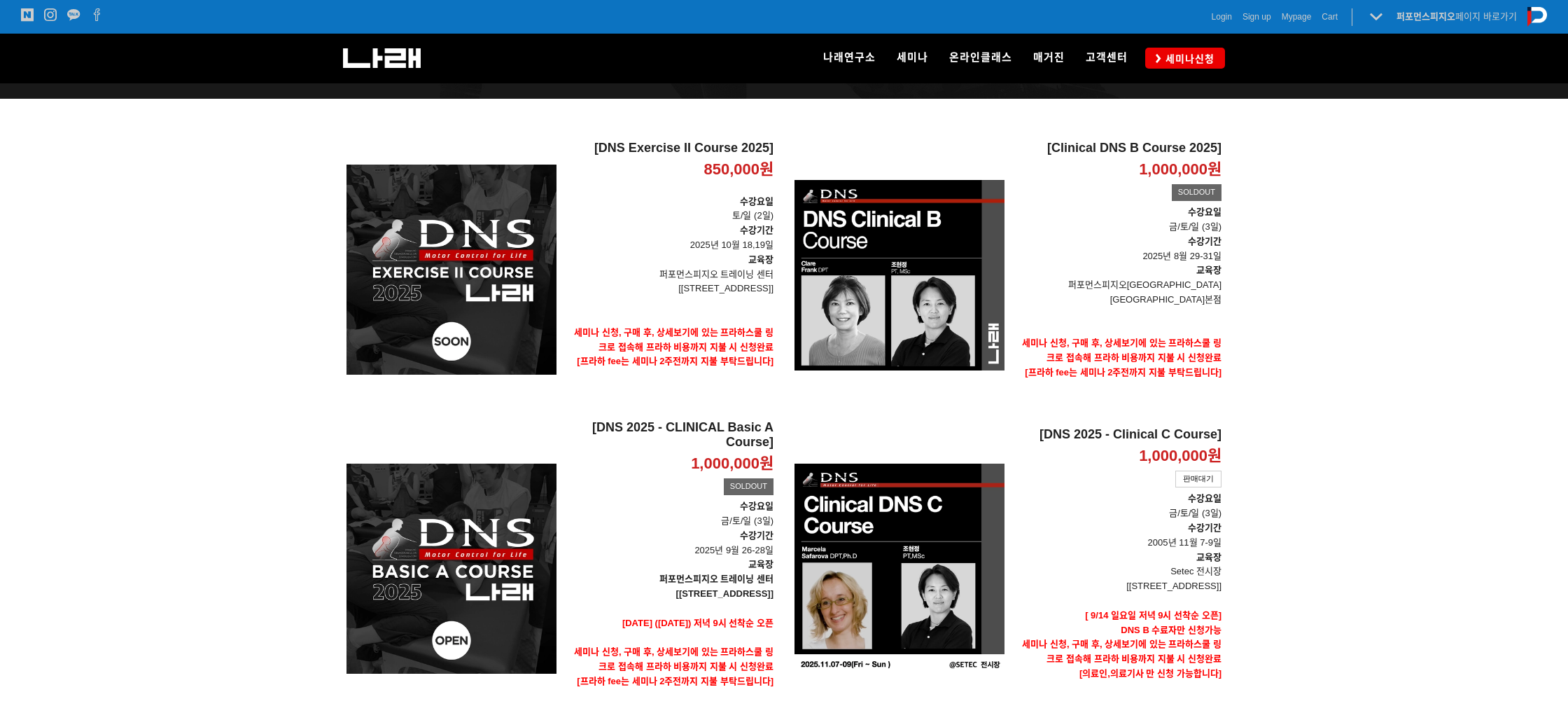
scroll to position [229, 0]
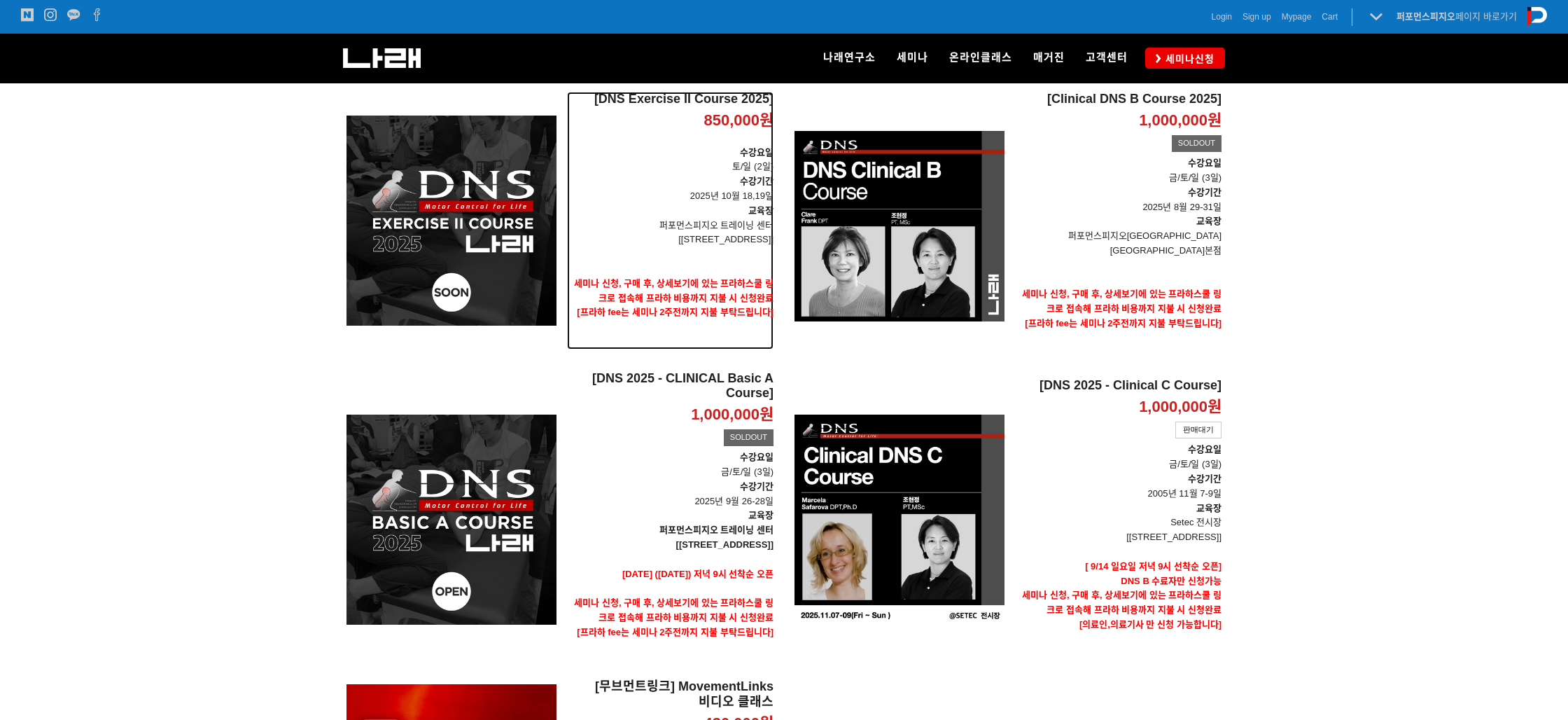
click at [680, 207] on p "교육장" at bounding box center [670, 212] width 206 height 15
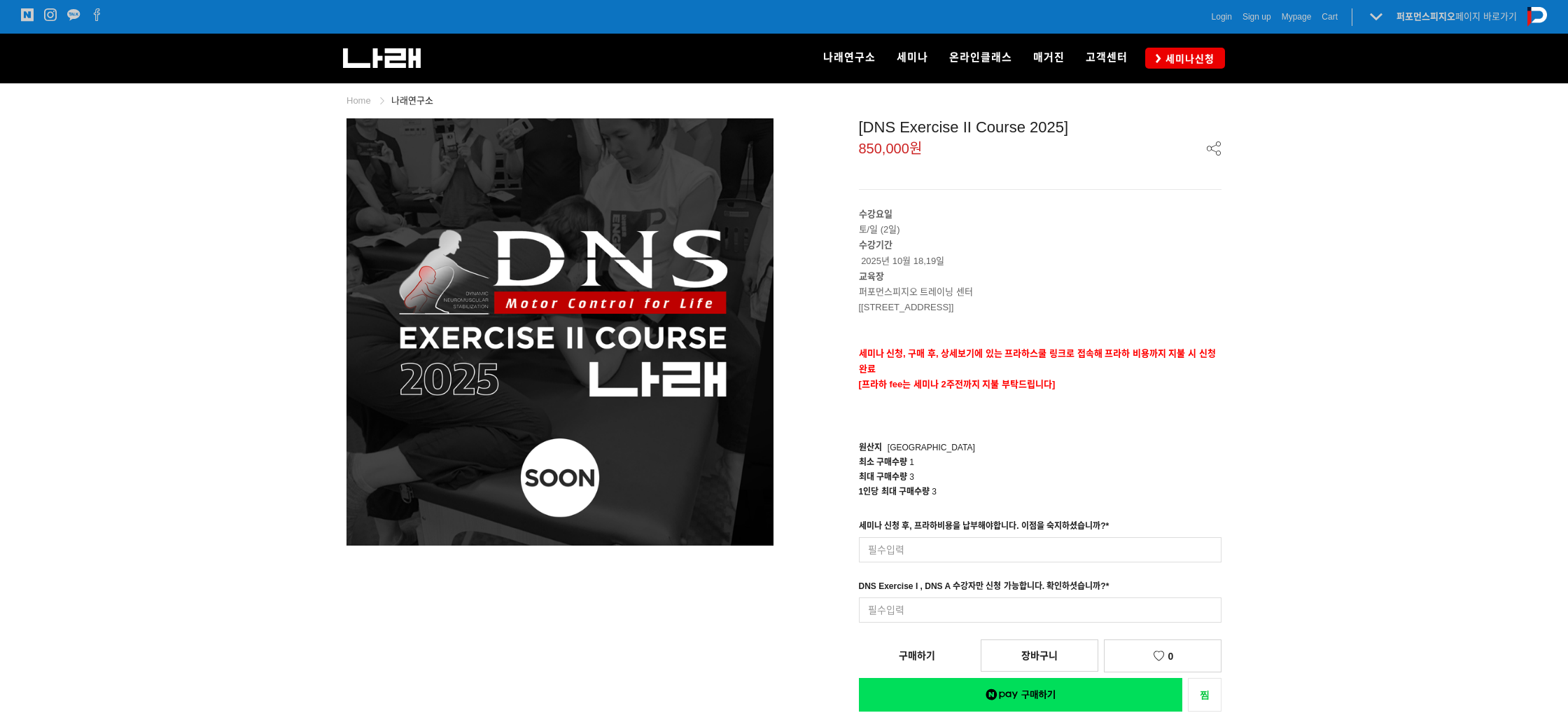
click at [932, 565] on div "세미나 신청 후, 프라하비용을 납부해야합니다. 이점을 숙지하셨습니까? * 입력형 옵션을 입력해 주세요 최대 50자 이내로 입력해 주세요. DN…" at bounding box center [1040, 571] width 385 height 104
click at [810, 532] on div "[DNS Exercise II Course 2025] 850,000원 수강요일 토/일 (2일) 수강기간 2025년 10월 18,19일 교육장 …" at bounding box center [1008, 415] width 427 height 593
click at [907, 606] on input at bounding box center [1040, 609] width 364 height 25
click at [781, 465] on div "prev next 상품 이미지" at bounding box center [559, 331] width 448 height 427
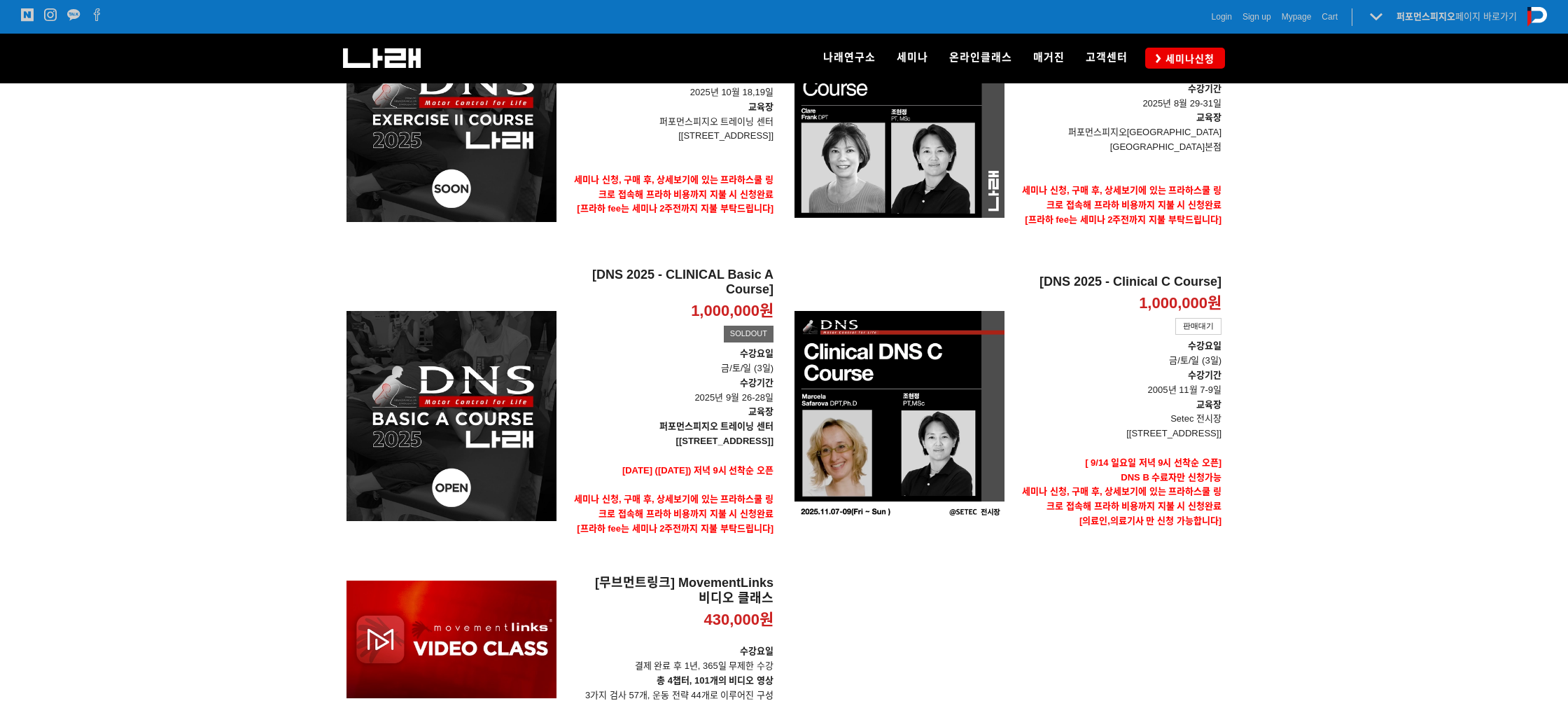
scroll to position [331, 0]
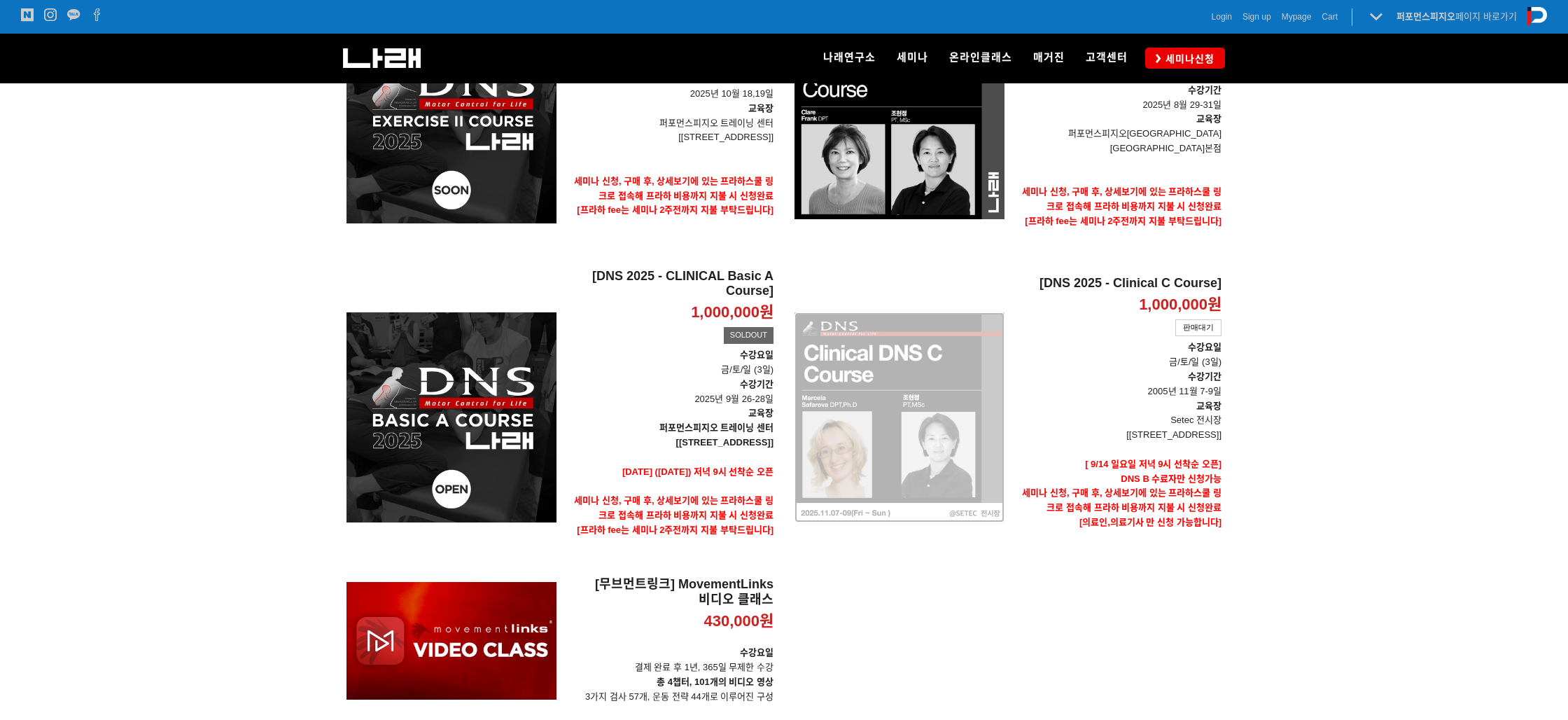
click at [914, 432] on div "[DNS 2025 - Clinical C Course] 1,000,000원 TIME SALE 판매대기" at bounding box center [900, 417] width 210 height 298
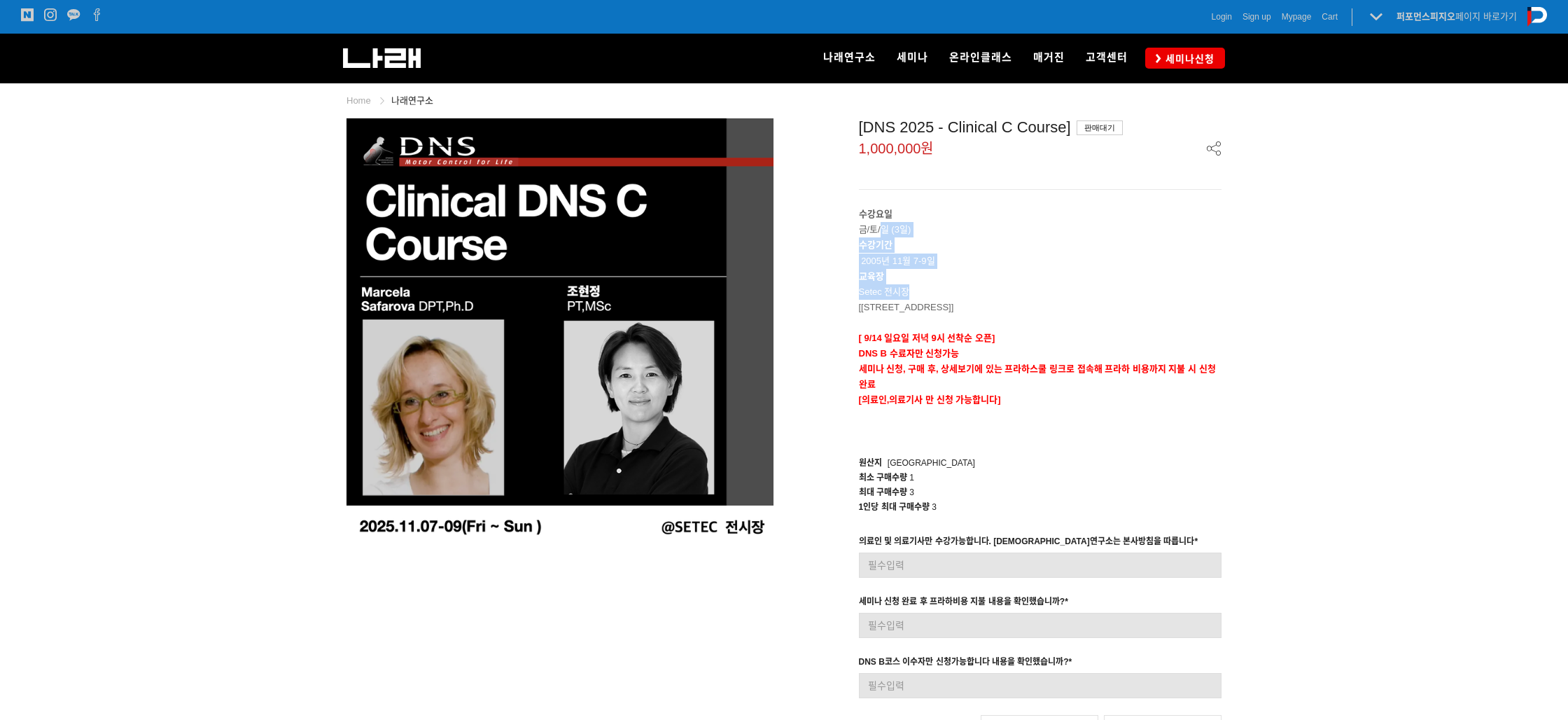
drag, startPoint x: 884, startPoint y: 223, endPoint x: 976, endPoint y: 306, distance: 123.9
click at [976, 305] on div "수강요일 금/토/일 (3일) 수강기간 2005년 11월 7-9일 교육장 Setec 전시장 [서울 강남구 남부순환로 3104 SETEC] [ 9…" at bounding box center [1040, 322] width 364 height 232
click at [976, 306] on p "[[STREET_ADDRESS]]" at bounding box center [1040, 307] width 364 height 15
drag, startPoint x: 869, startPoint y: 267, endPoint x: 967, endPoint y: 278, distance: 98.6
click at [967, 278] on div "수강요일 금/토/일 (3일) 수강기간 2005년 11월 7-9일 교육장 Setec 전시장 [서울 강남구 남부순환로 3104 SETEC] [ 9…" at bounding box center [1040, 322] width 364 height 232
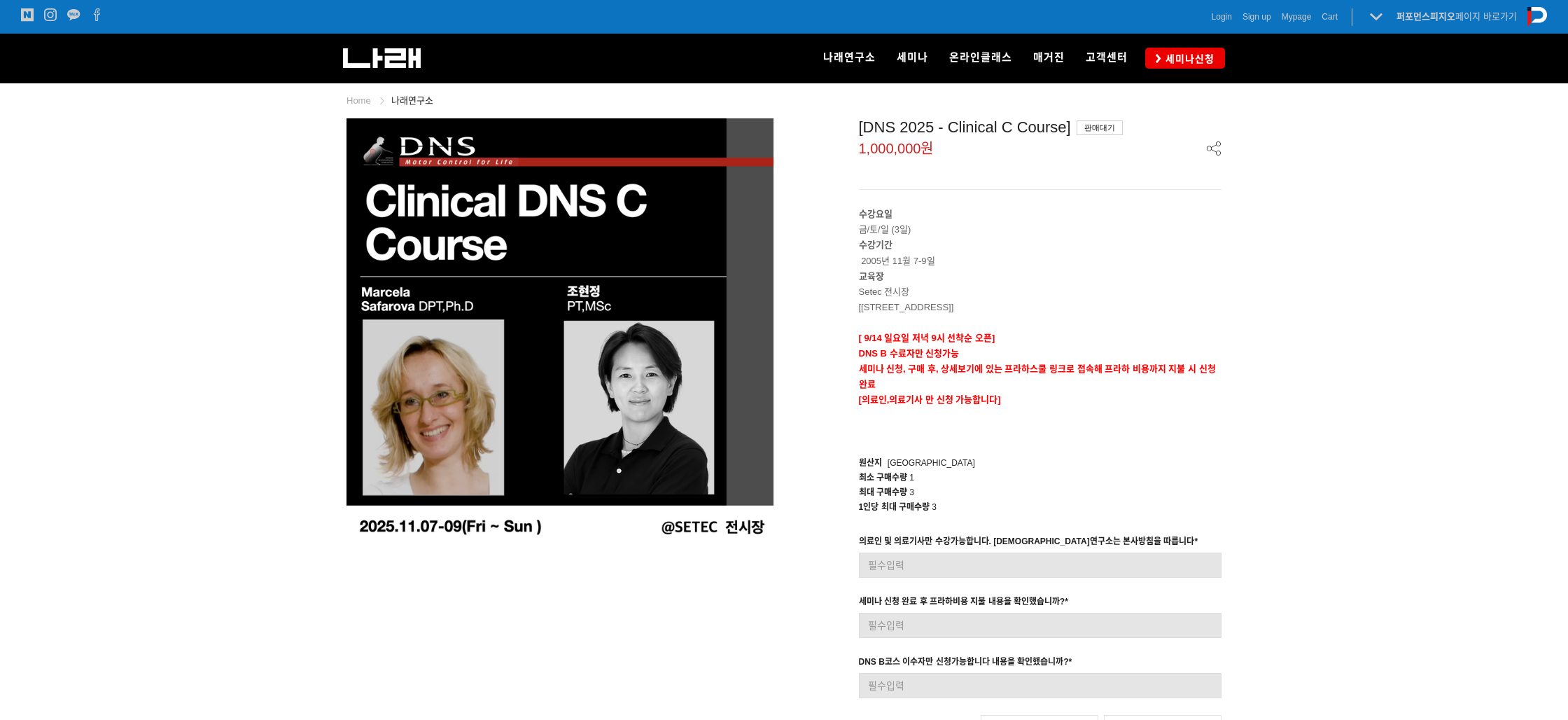
click at [990, 285] on p "Setec 전시장" at bounding box center [1040, 292] width 364 height 15
click at [900, 320] on p at bounding box center [1040, 323] width 364 height 15
click at [902, 365] on strong "세미나 신청, 구매 후, 상세보기에 있는 프라하스쿨 링크로 접속해 프라하 비용까지 지불 시 신청완료" at bounding box center [1037, 377] width 357 height 26
drag, startPoint x: 873, startPoint y: 371, endPoint x: 1111, endPoint y: 401, distance: 239.9
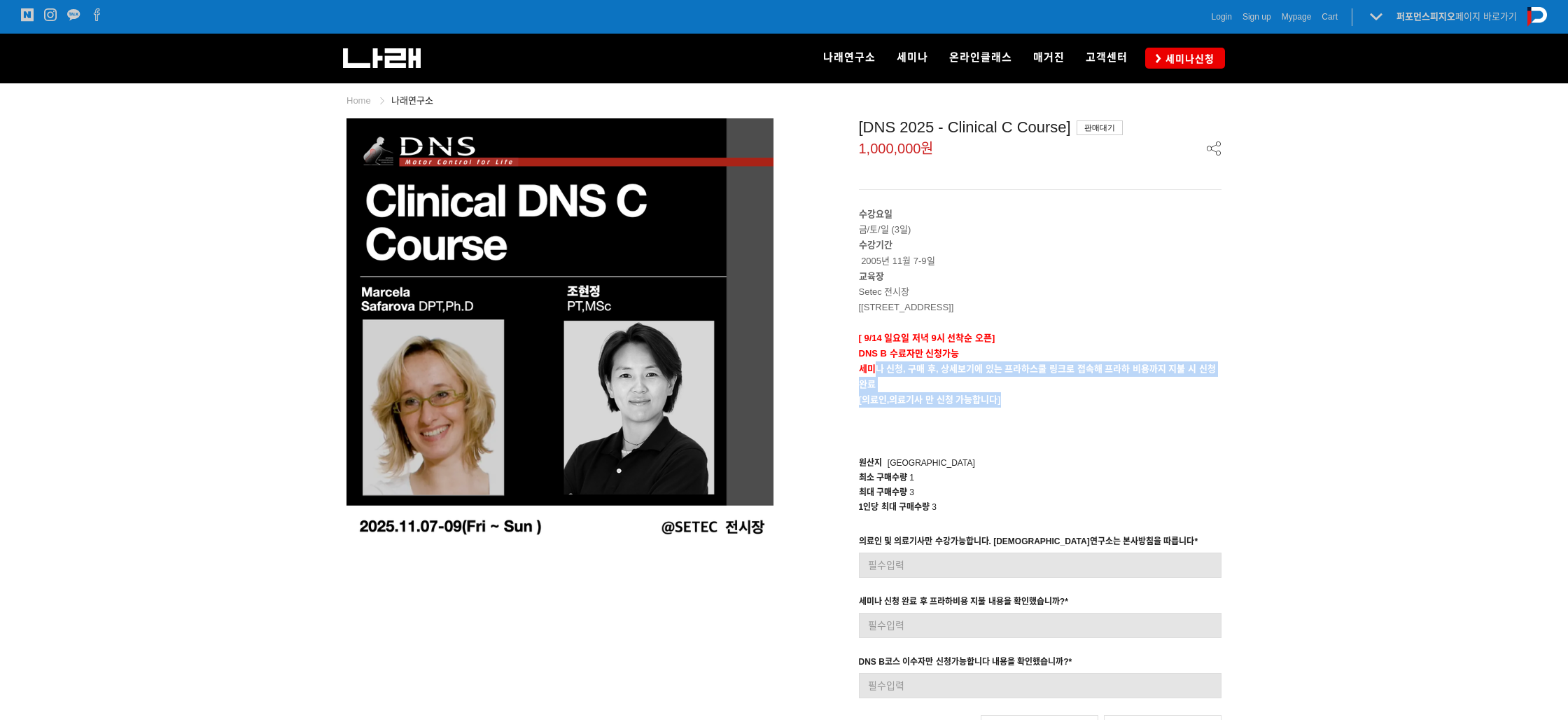
click at [1111, 401] on div "수강요일 금/토/일 (3일) 수강기간 2005년 11월 7-9일 교육장 Setec 전시장 [서울 강남구 남부순환로 3104 SETEC] [ 9…" at bounding box center [1040, 322] width 364 height 232
drag, startPoint x: 1110, startPoint y: 413, endPoint x: 1095, endPoint y: 410, distance: 15.3
click at [1109, 413] on p at bounding box center [1040, 415] width 364 height 15
drag, startPoint x: 878, startPoint y: 395, endPoint x: 997, endPoint y: 409, distance: 119.8
click at [997, 409] on div "수강요일 금/토/일 (3일) 수강기간 2005년 11월 7-9일 교육장 Setec 전시장 [서울 강남구 남부순환로 3104 SETEC] [ 9…" at bounding box center [1040, 322] width 364 height 232
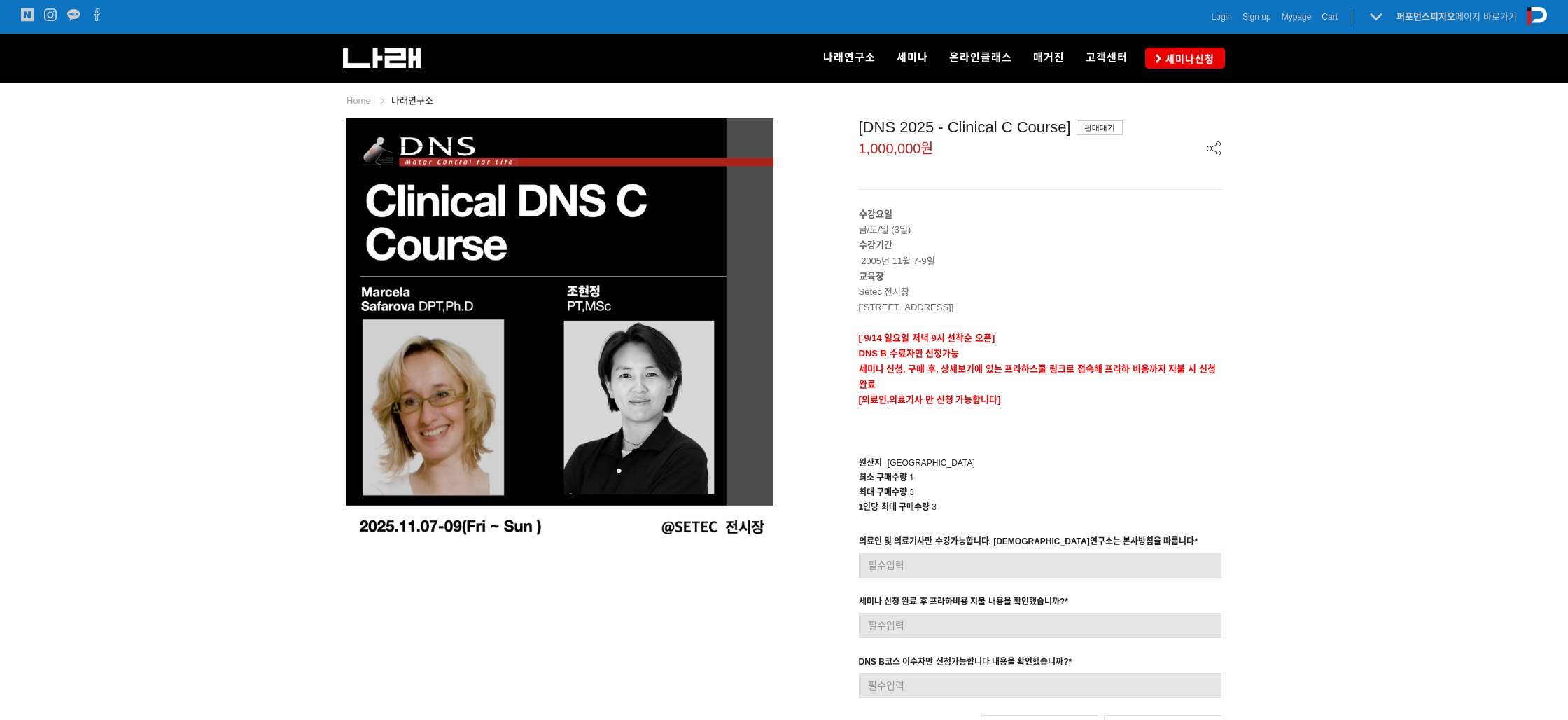
click at [1055, 424] on p at bounding box center [1040, 432] width 364 height 15
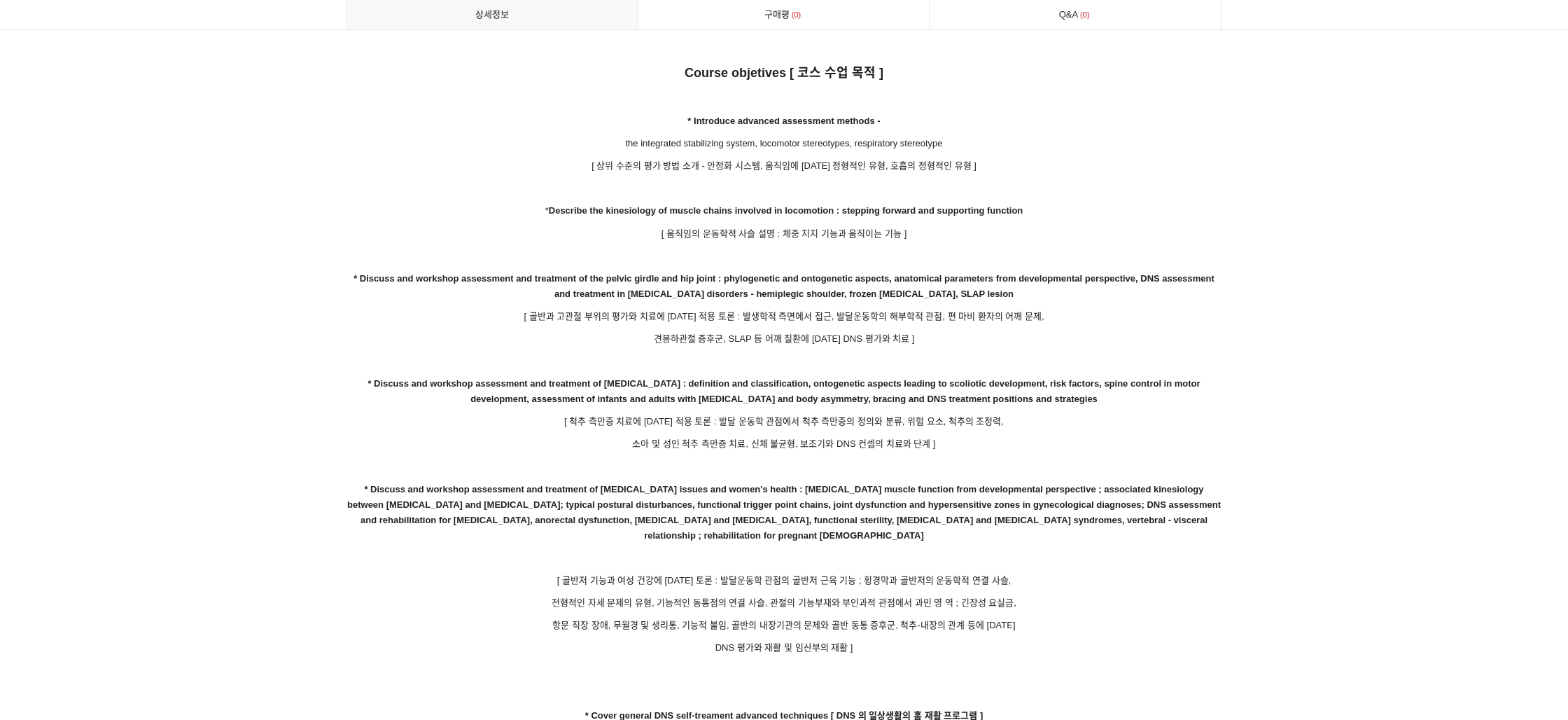
scroll to position [2143, 0]
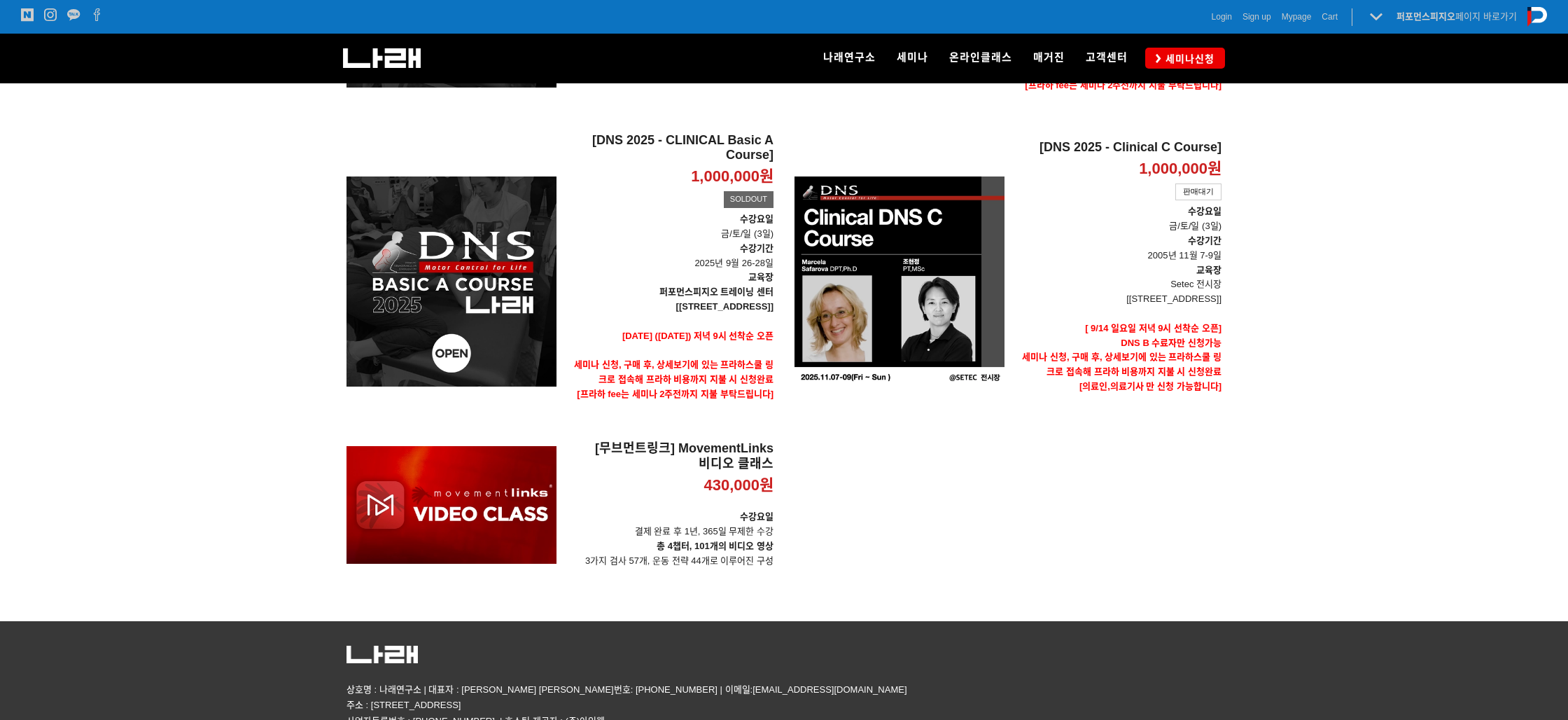
scroll to position [477, 0]
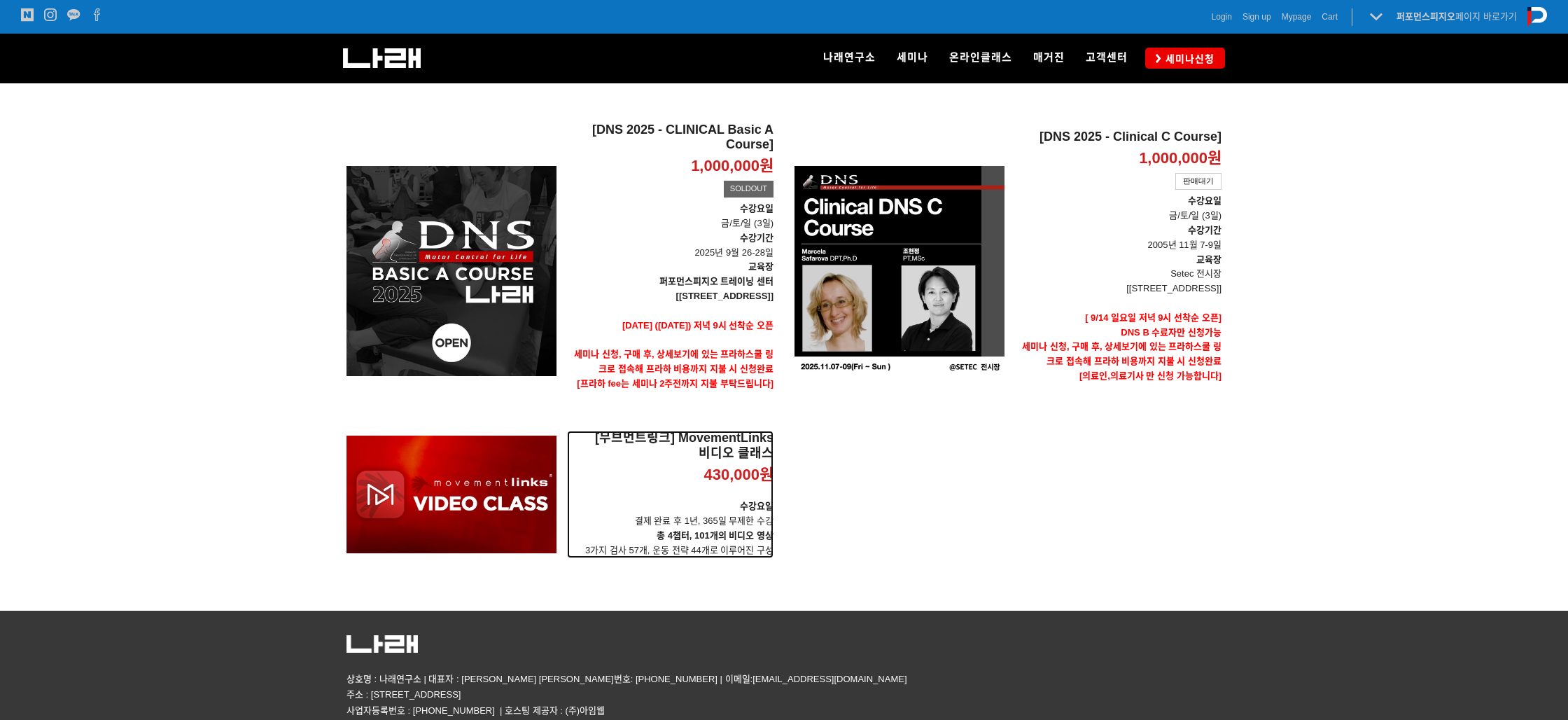
click at [626, 499] on p "수강요일 결제 완료 후 1년, 365일 무제한 수강" at bounding box center [670, 514] width 206 height 29
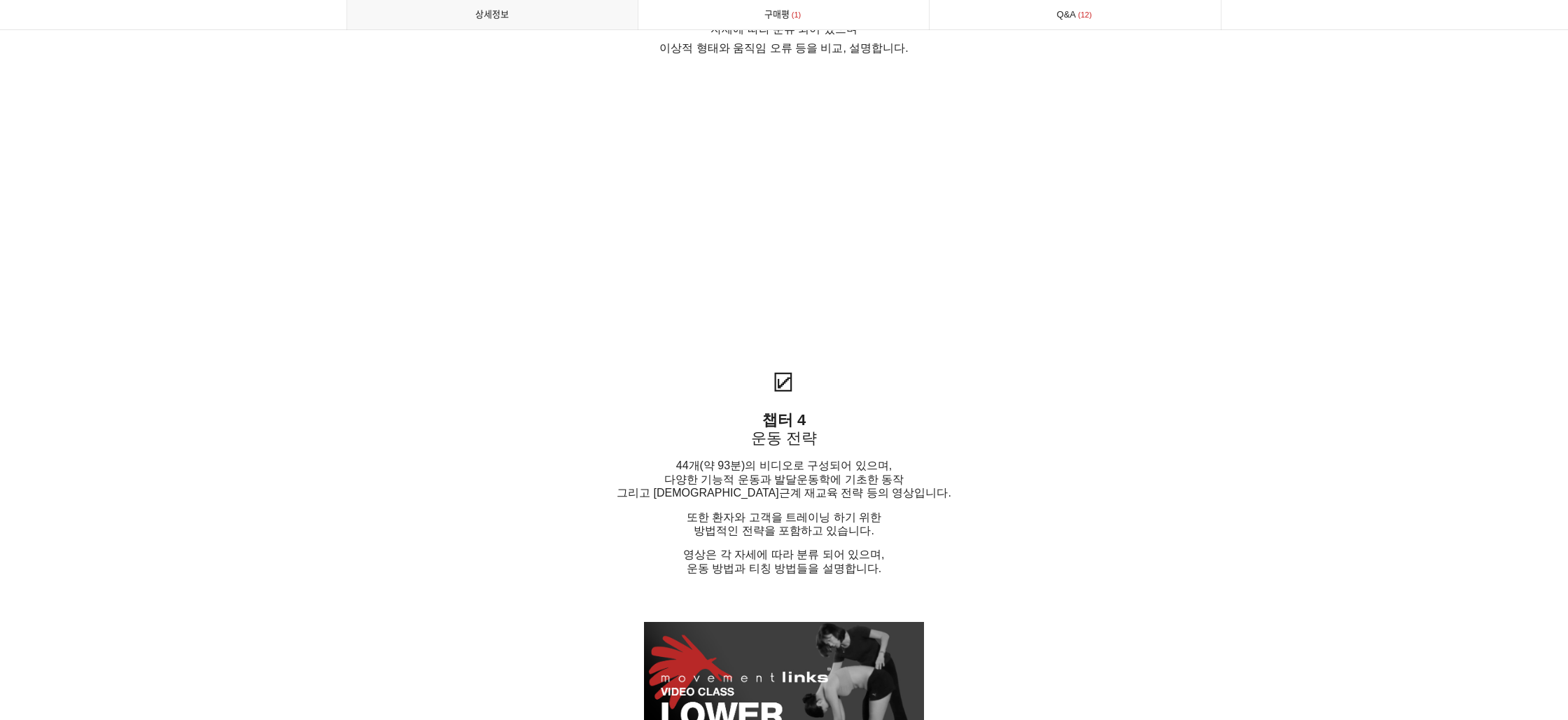
scroll to position [3403, 0]
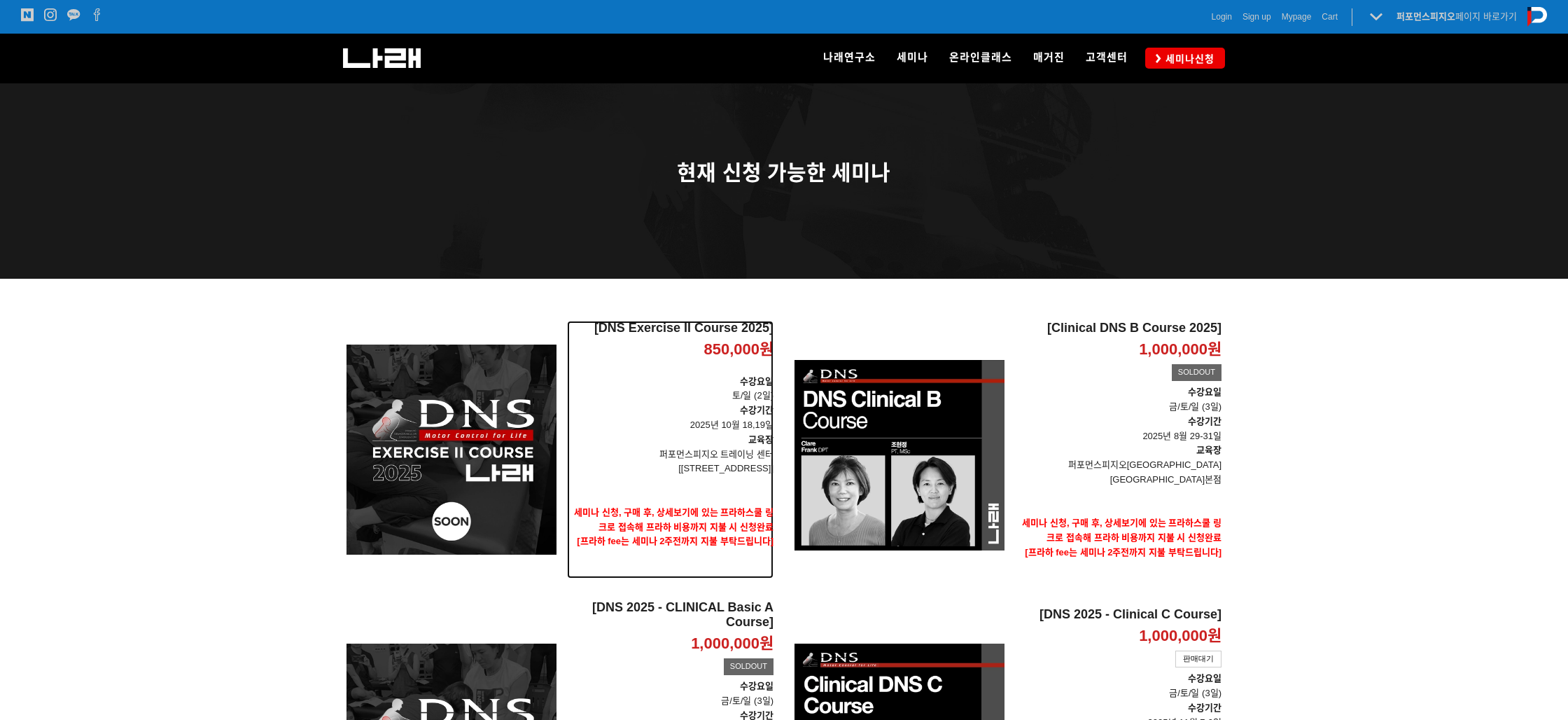
click at [647, 427] on p "수강기간 2025년 10월 18,19일" at bounding box center [670, 418] width 206 height 29
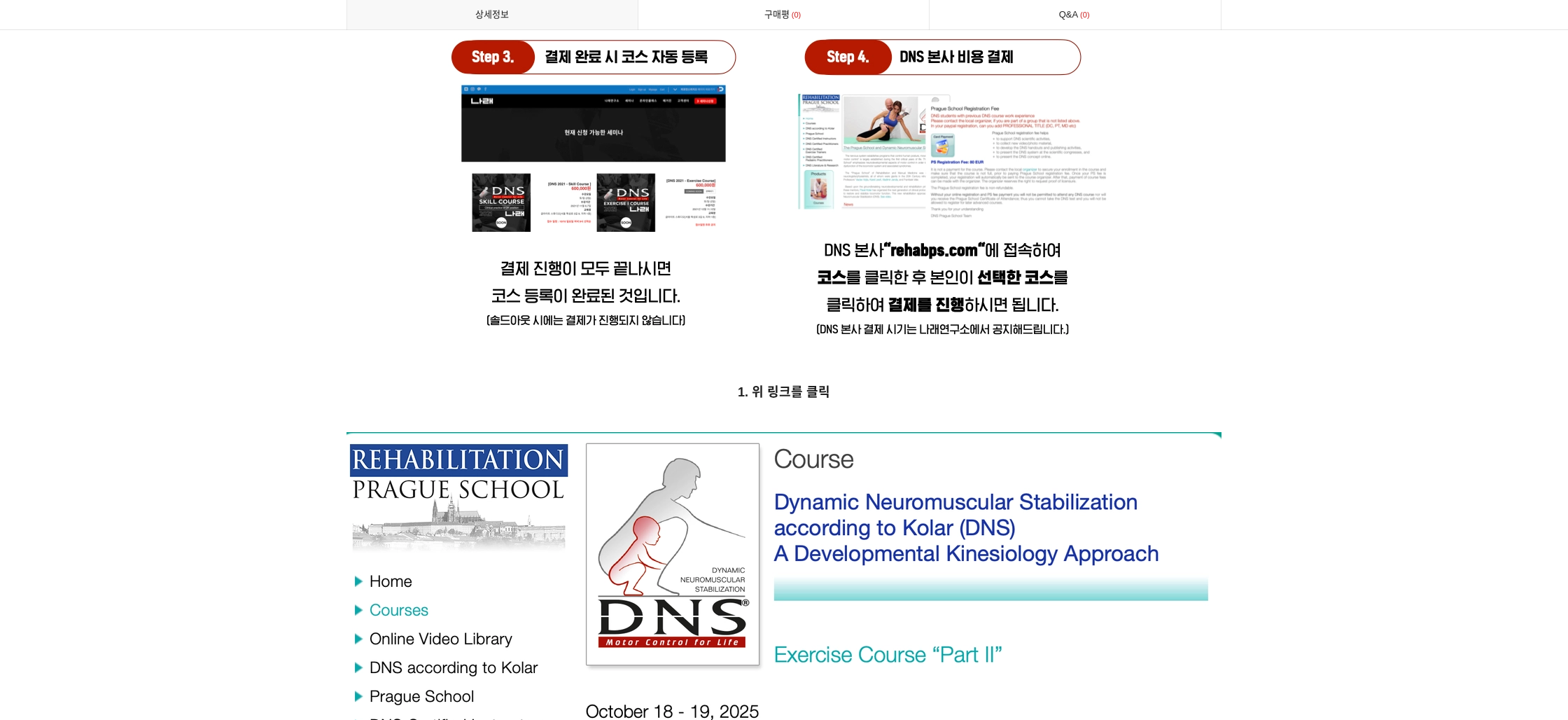
scroll to position [5526, 0]
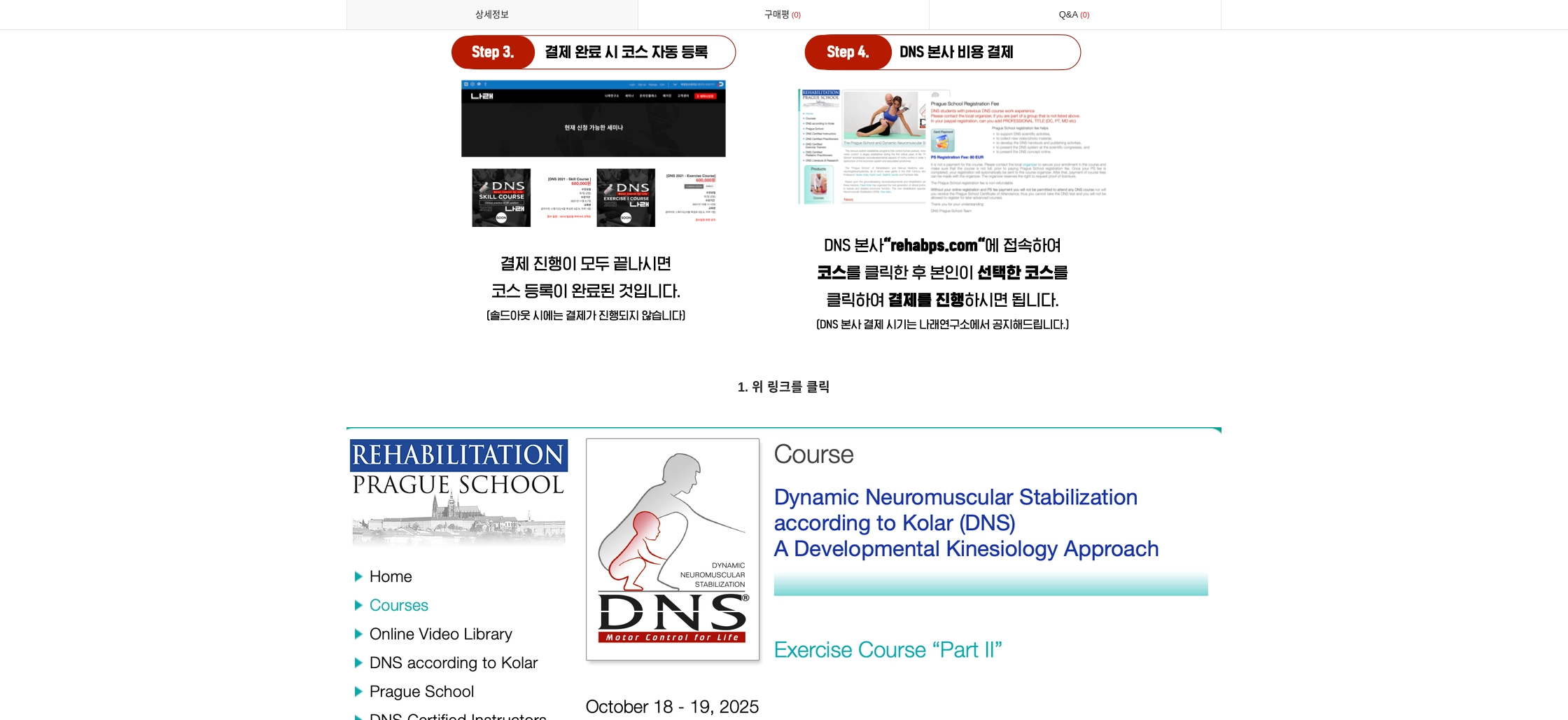
click at [754, 377] on p "1. 위 링크를 클릭" at bounding box center [784, 387] width 875 height 22
click at [753, 380] on strong "1. 위 링크를 클릭" at bounding box center [784, 387] width 93 height 14
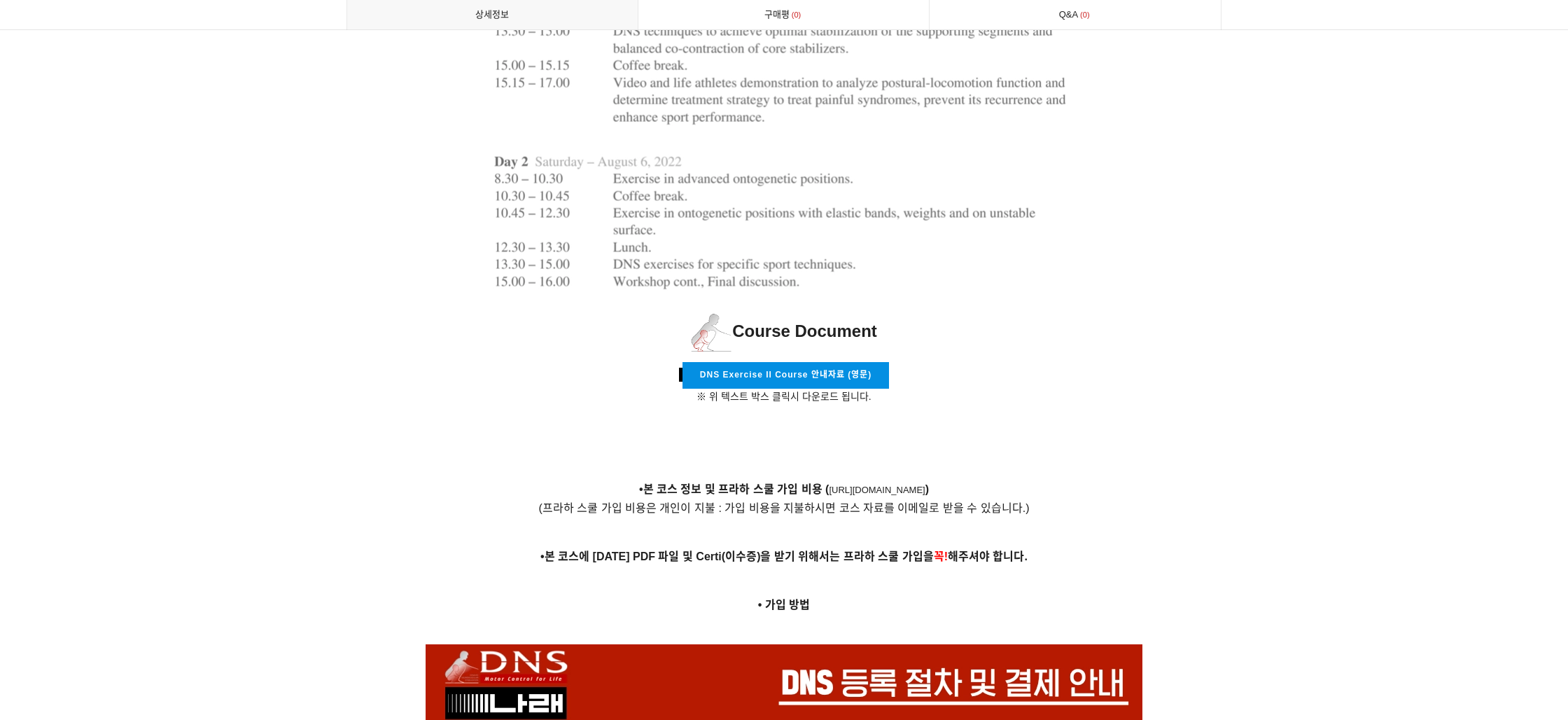
scroll to position [4521, 0]
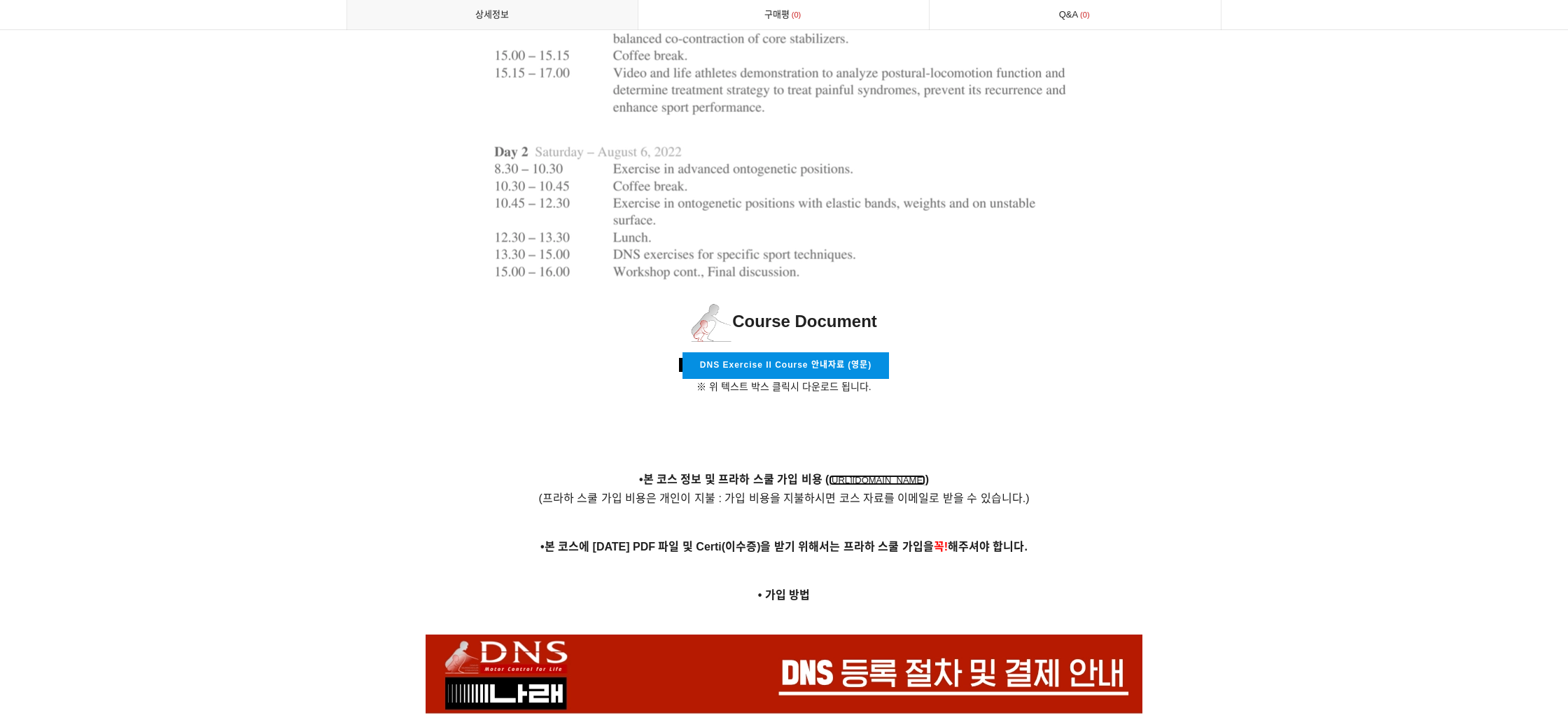
click at [829, 475] on link "https://www.rehabps.cz/rehab/course.php?c_id=3343" at bounding box center [876, 481] width 96 height 11
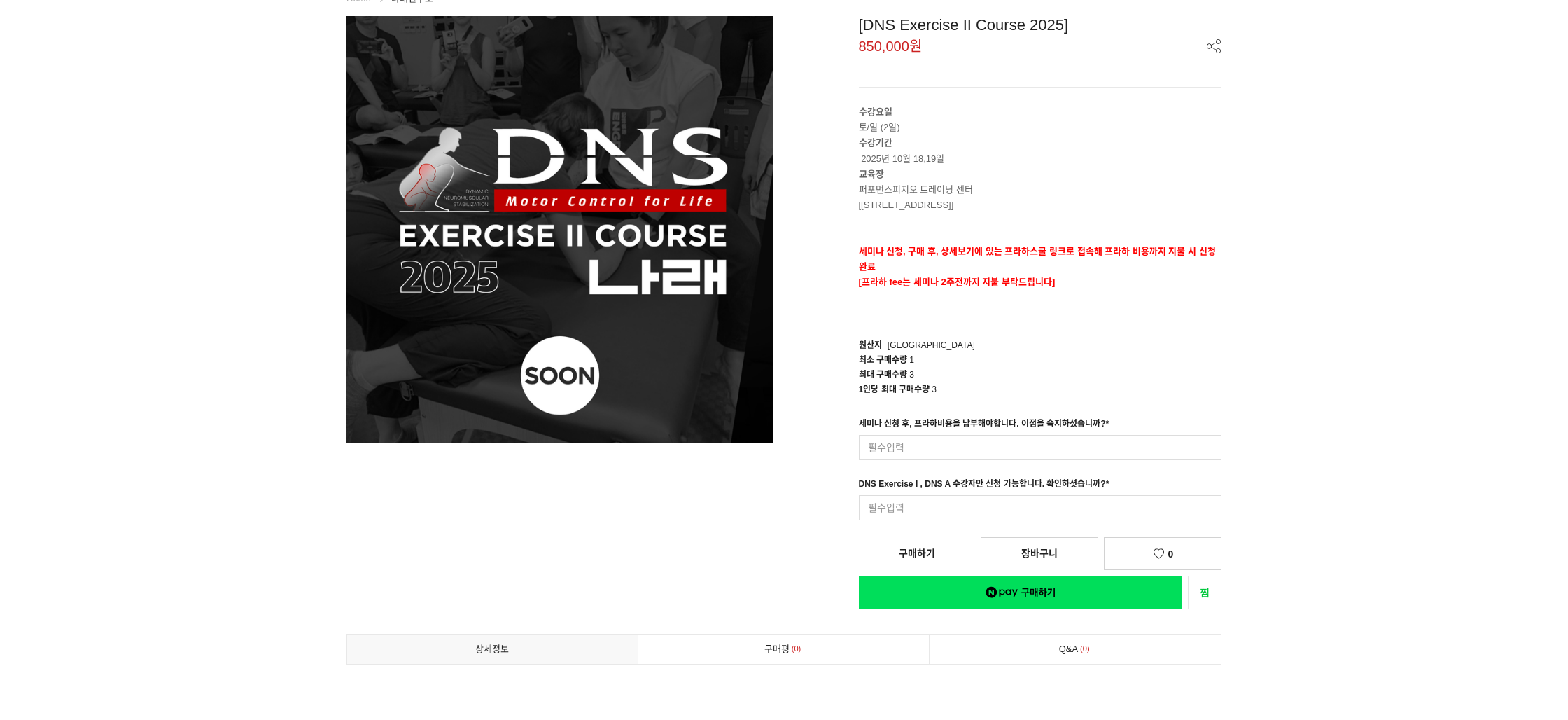
scroll to position [0, 0]
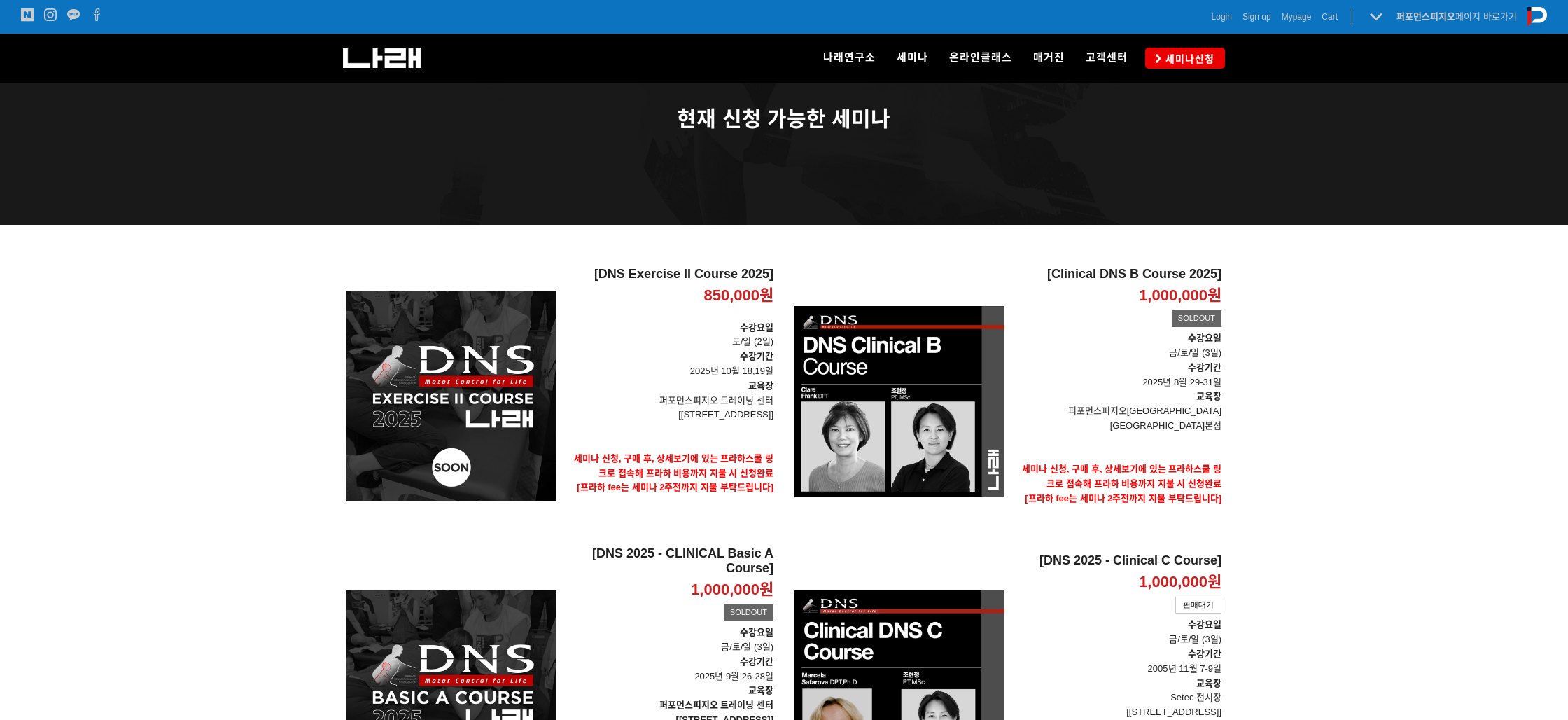
scroll to position [134, 0]
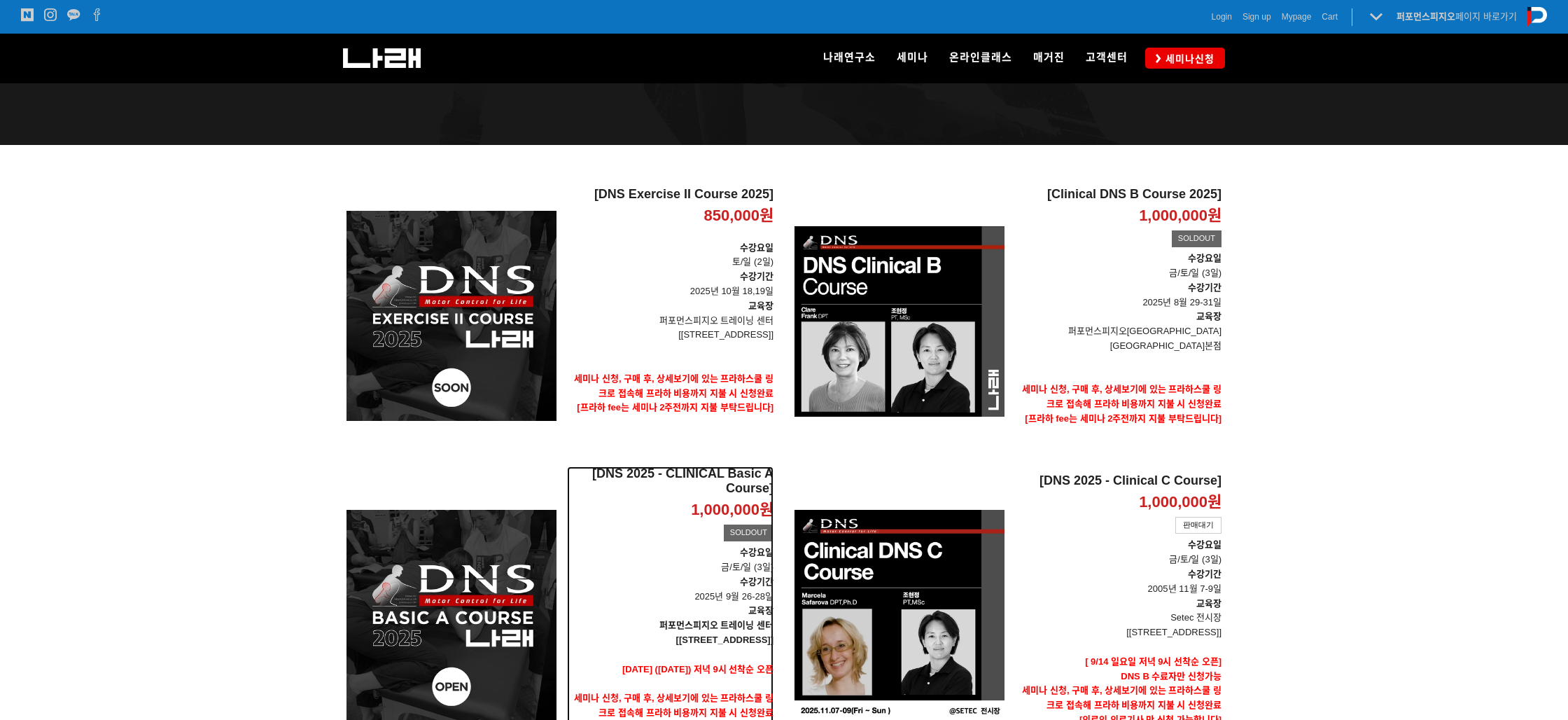
click at [648, 604] on p "교육장" at bounding box center [670, 612] width 206 height 15
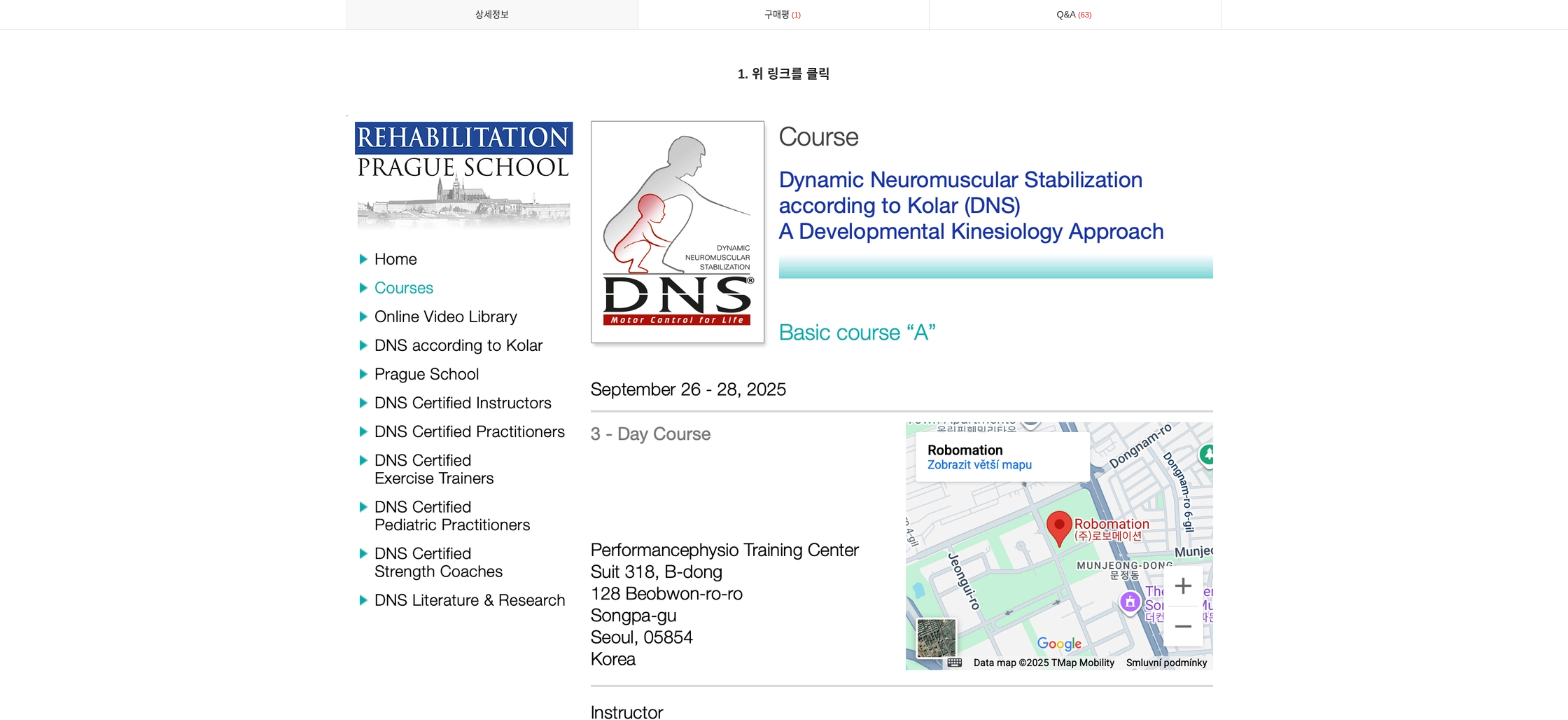
scroll to position [4702, 0]
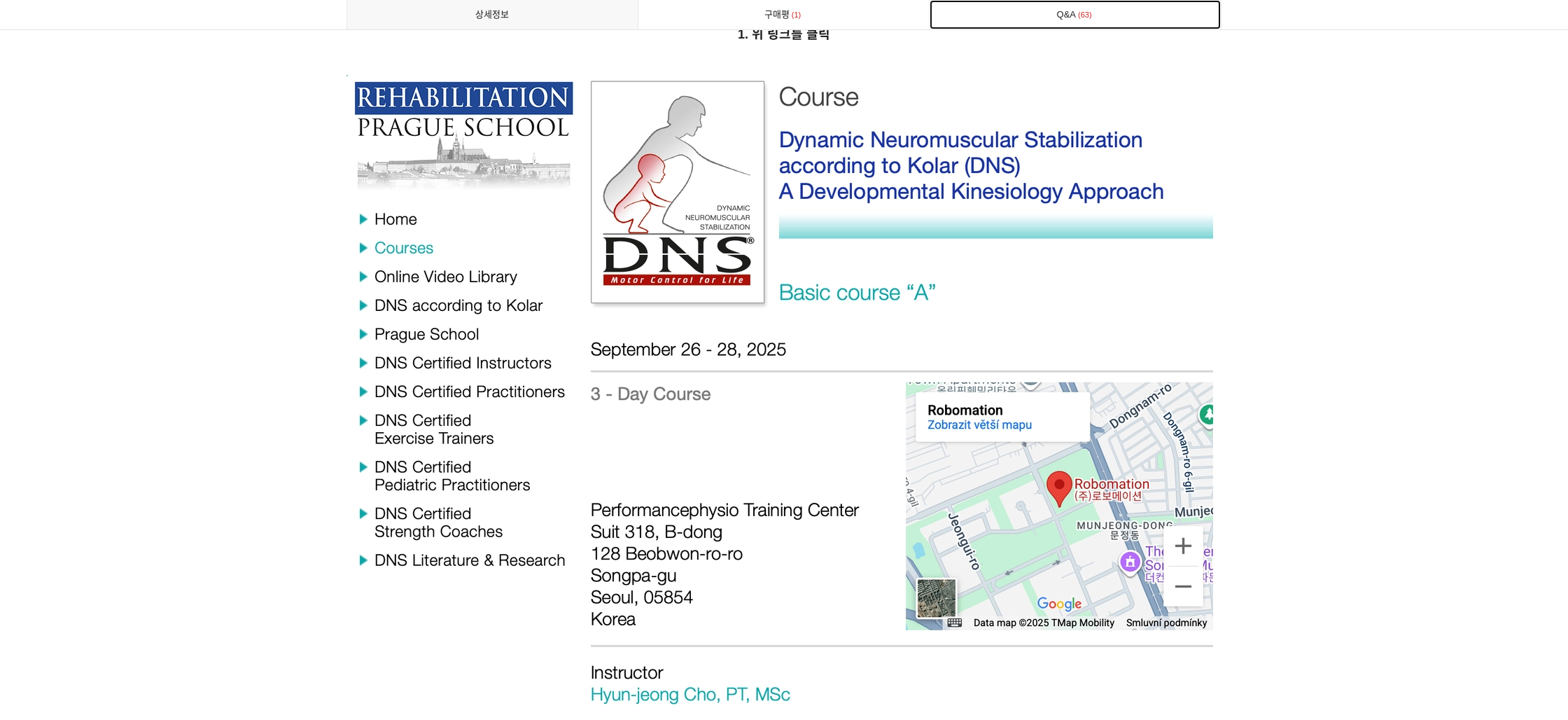
click at [1040, 11] on link "Q&A 63" at bounding box center [1075, 14] width 291 height 29
